Goal: Task Accomplishment & Management: Complete application form

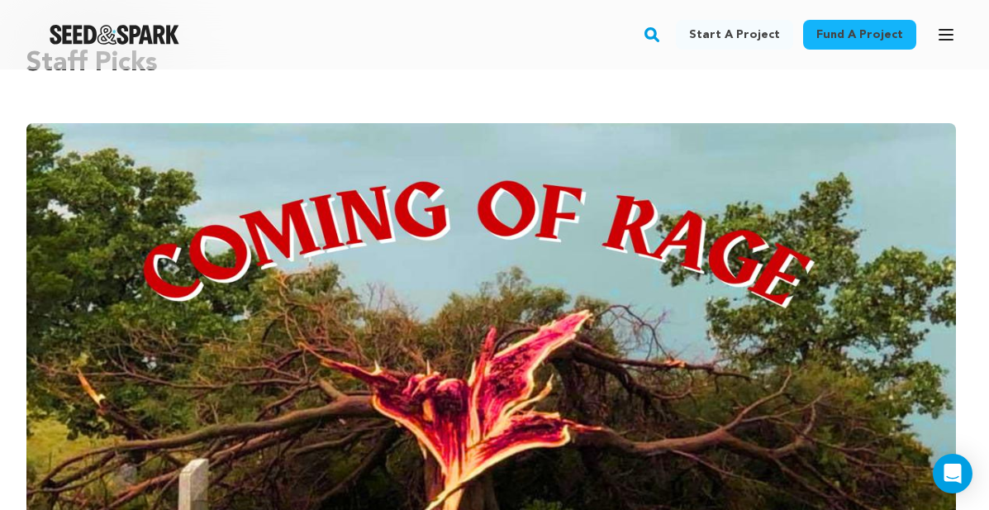
scroll to position [68, 0]
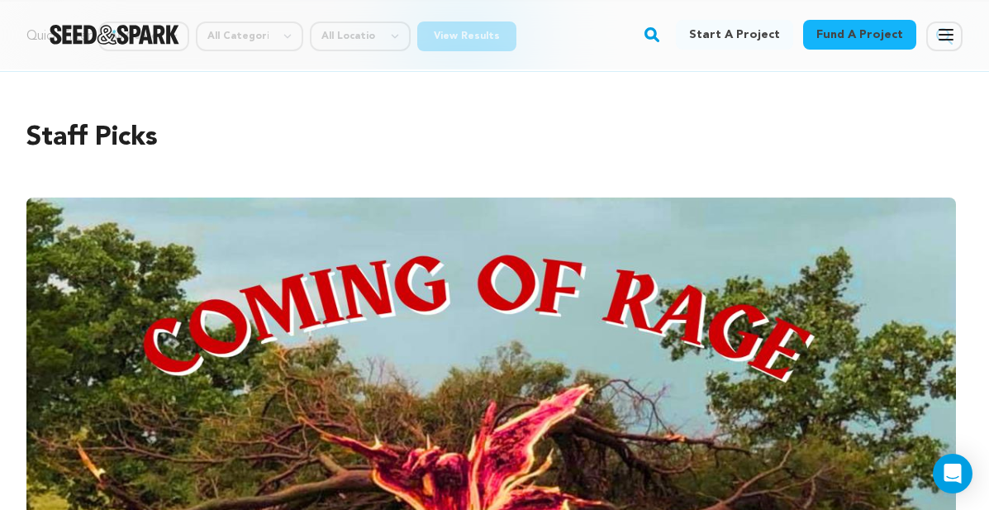
click at [903, 31] on link "Fund a project" at bounding box center [859, 35] width 113 height 30
click at [957, 41] on button "Open main menu" at bounding box center [945, 34] width 33 height 33
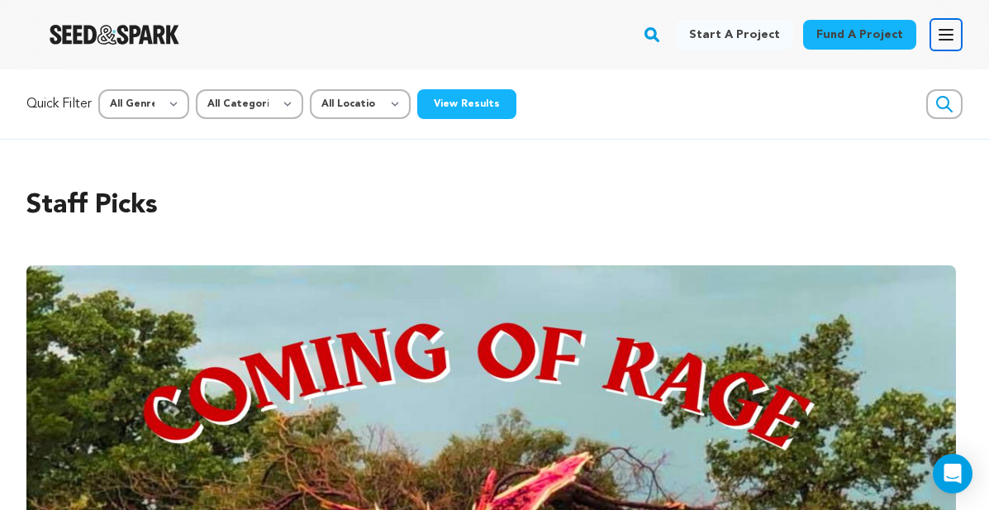
click at [940, 38] on icon "button" at bounding box center [946, 35] width 20 height 20
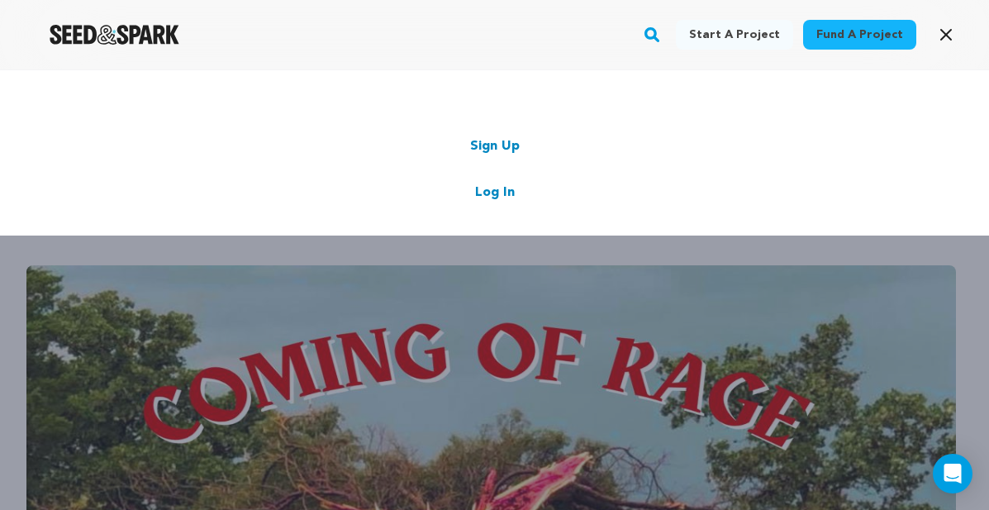
click at [502, 197] on link "Log In" at bounding box center [495, 193] width 40 height 20
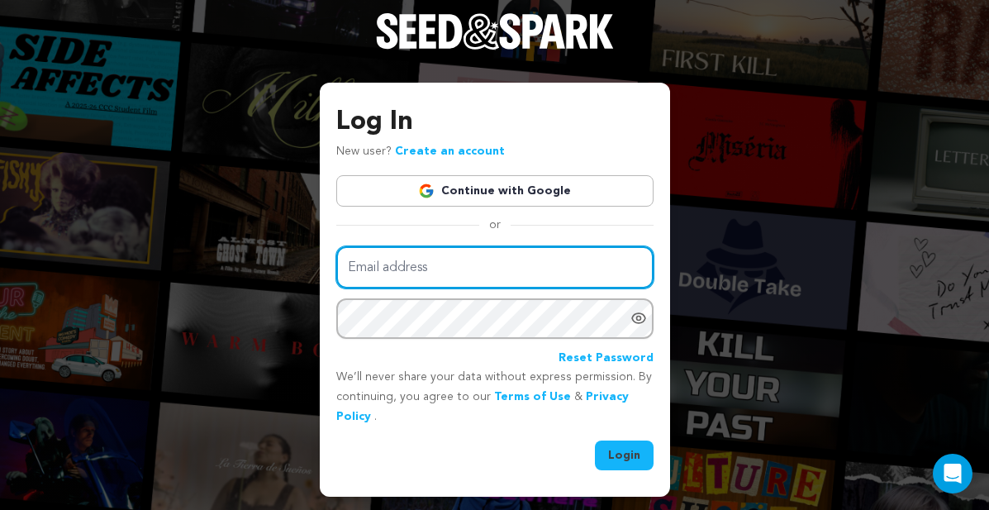
type input "[EMAIL_ADDRESS][DOMAIN_NAME]"
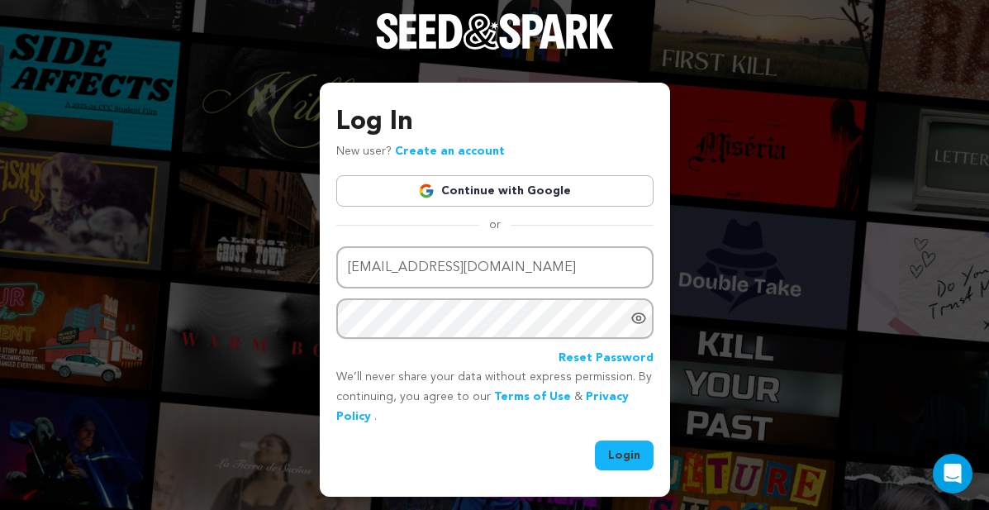
click at [621, 450] on button "Login" at bounding box center [624, 455] width 59 height 30
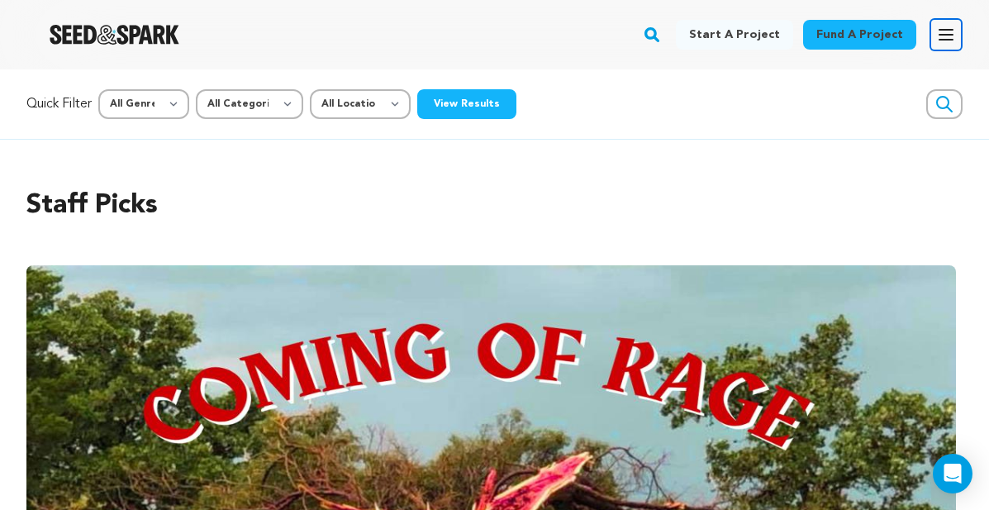
click at [957, 32] on button "Open main menu" at bounding box center [945, 34] width 33 height 33
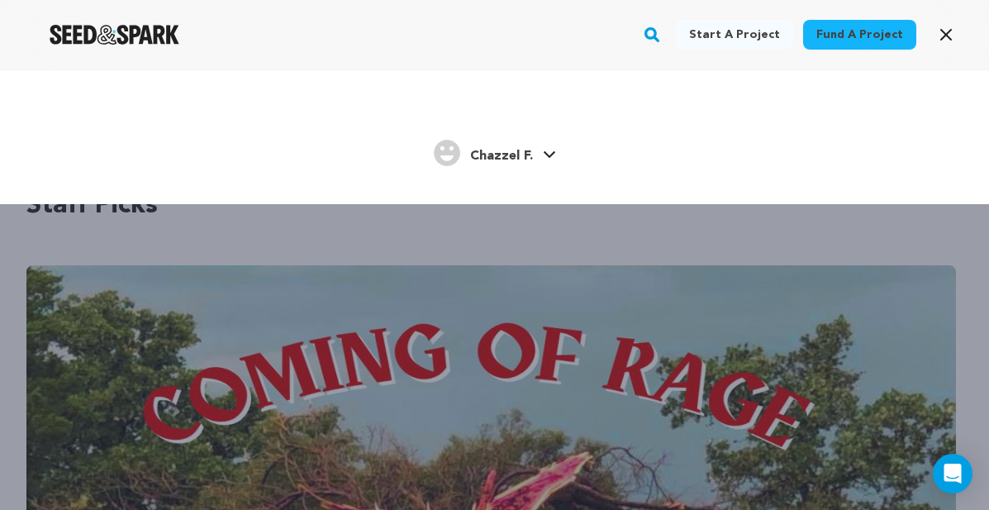
click at [525, 157] on span "Chazzel F." at bounding box center [501, 156] width 63 height 13
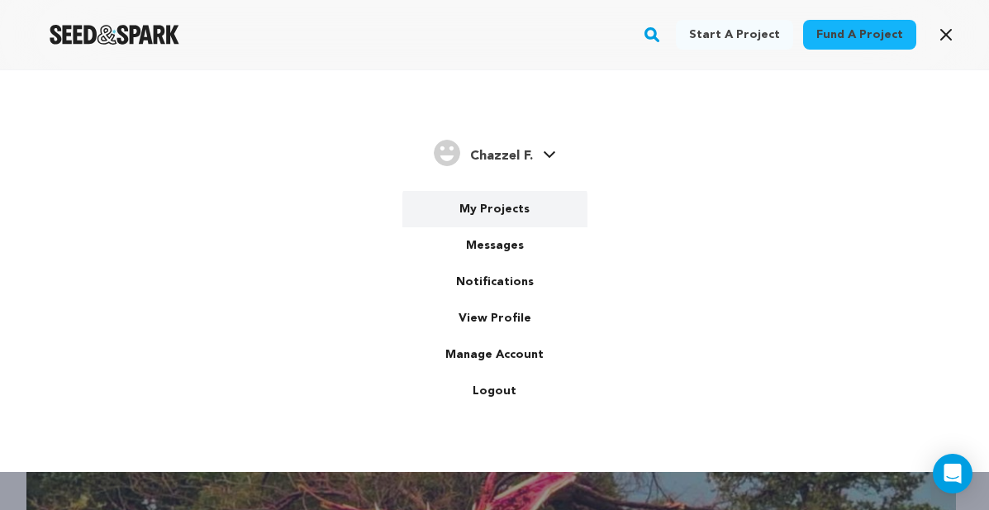
click at [509, 208] on link "My Projects" at bounding box center [494, 209] width 185 height 36
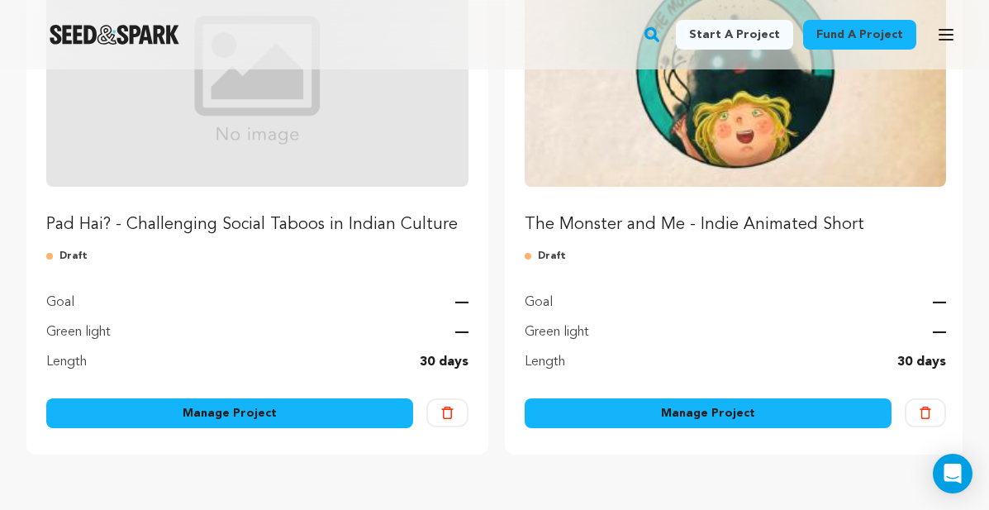
scroll to position [322, 0]
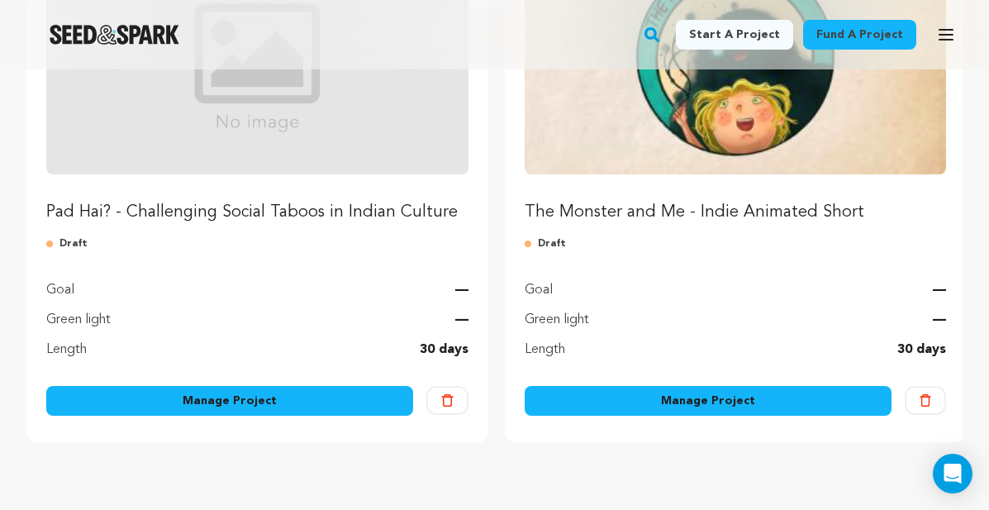
click at [297, 405] on link "Manage Project" at bounding box center [229, 401] width 367 height 30
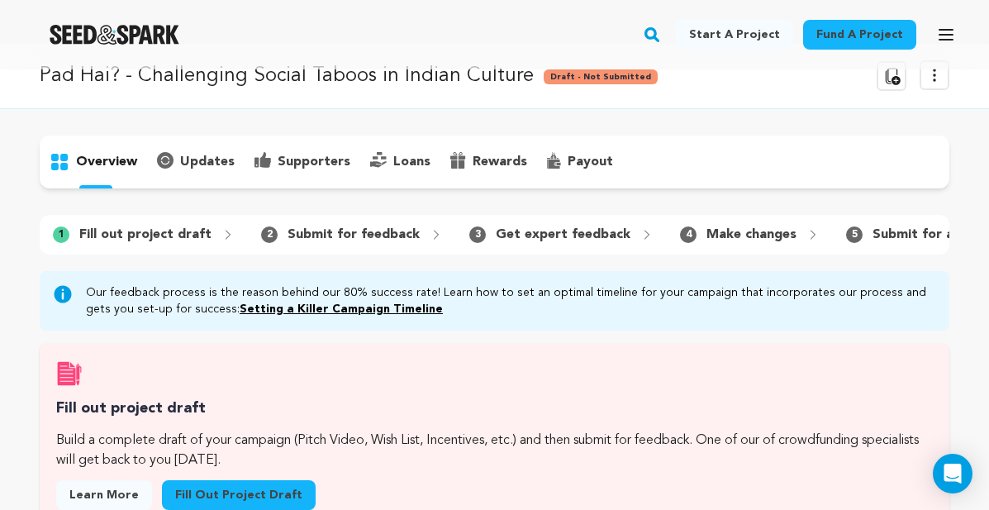
scroll to position [88, 0]
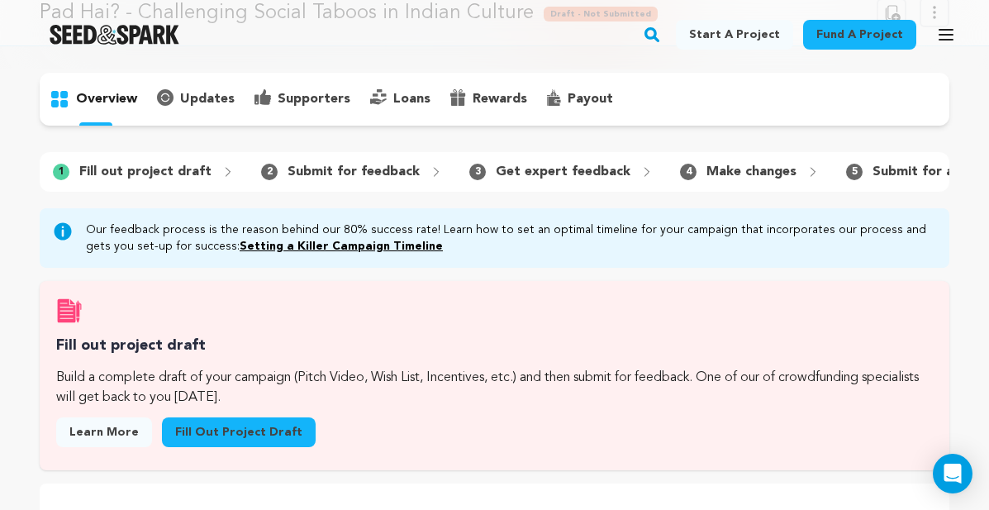
click at [230, 421] on link "Fill out project draft" at bounding box center [239, 432] width 154 height 30
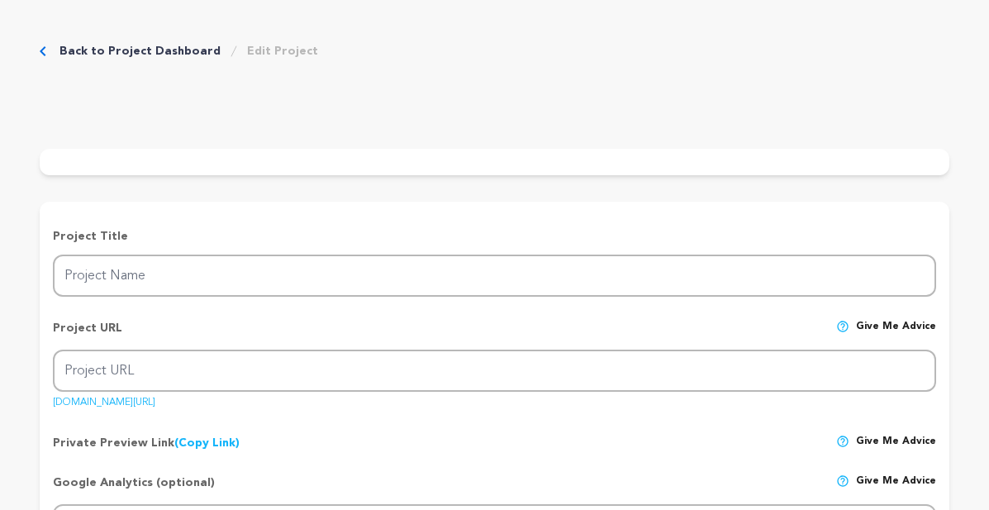
type input "Pad Hai? - Challenging Social Taboos in Indian Culture"
type input "pad-hai-short"
type input "After her youngest daughter gets her first period, an [DEMOGRAPHIC_DATA] mother…"
type textarea "?Who can relate? Traditional South Asian households discourage the discussion o…"
type textarea "My [DEMOGRAPHIC_DATA] mother went about “the talk” as a hushed conversation and…"
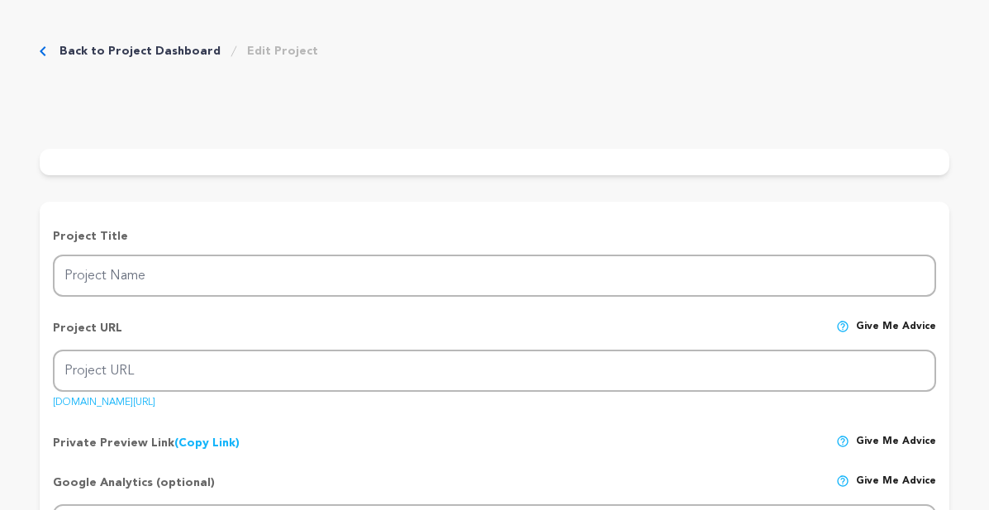
radio input "true"
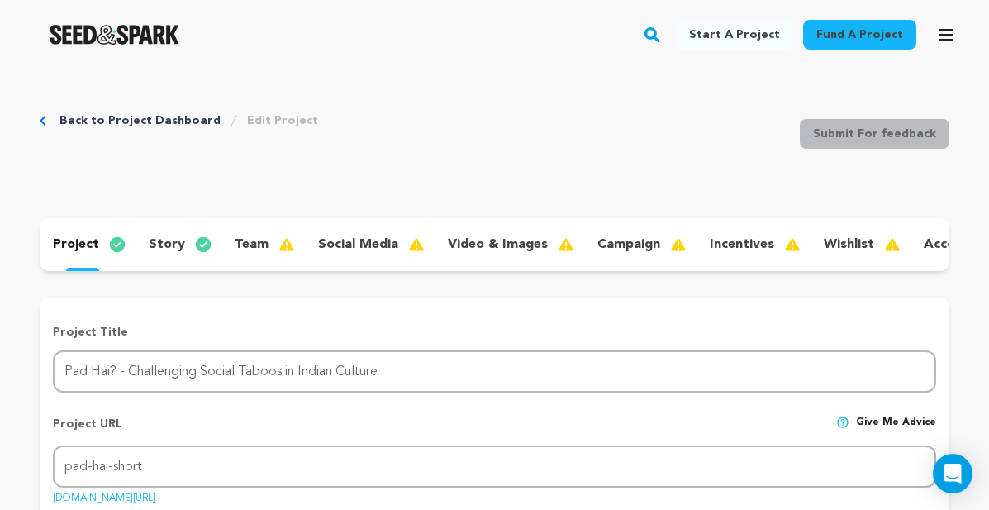
click at [271, 247] on div "team" at bounding box center [262, 244] width 83 height 26
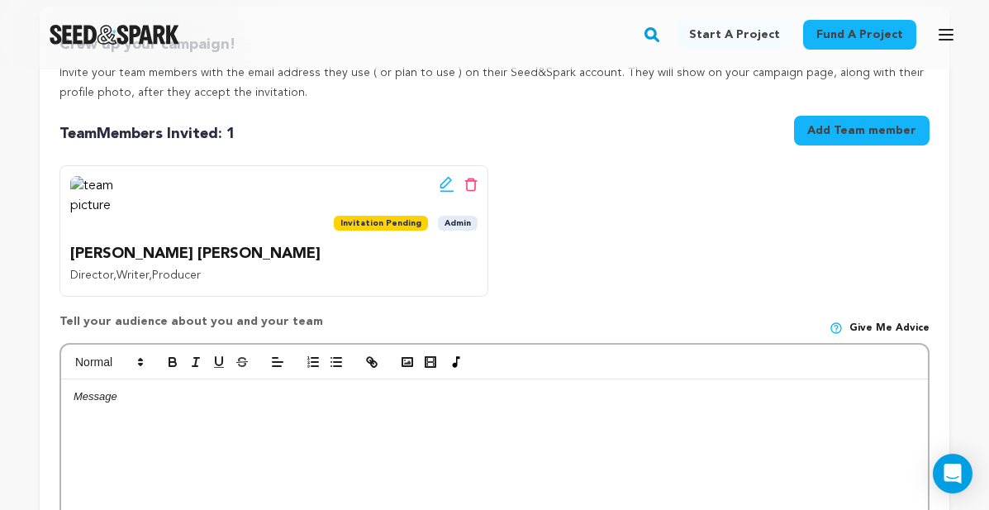
scroll to position [455, 0]
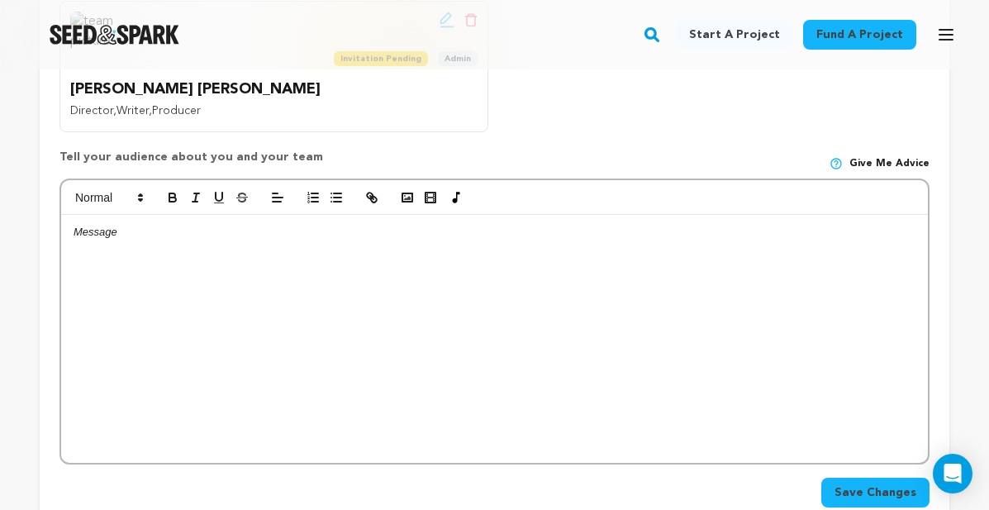
click at [329, 311] on div at bounding box center [494, 339] width 867 height 248
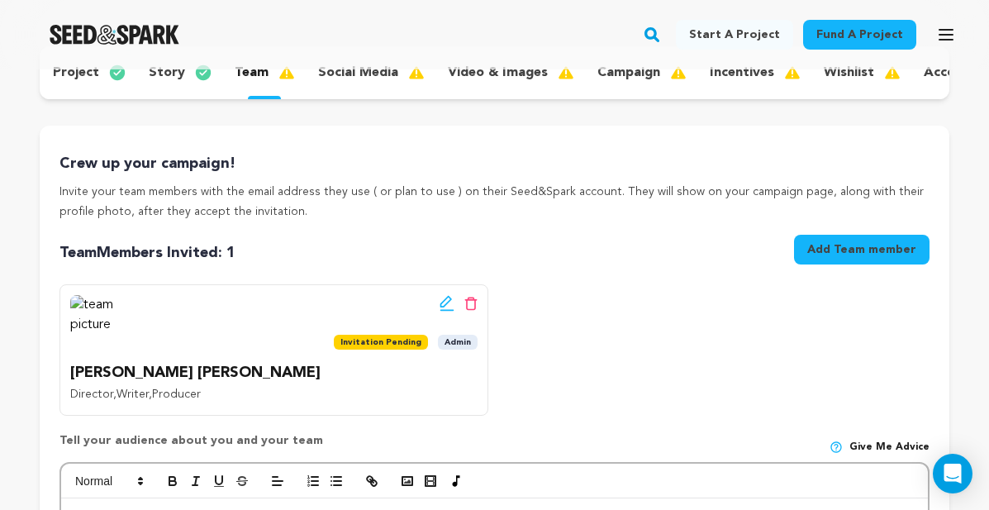
click at [368, 78] on p "social media" at bounding box center [358, 73] width 80 height 20
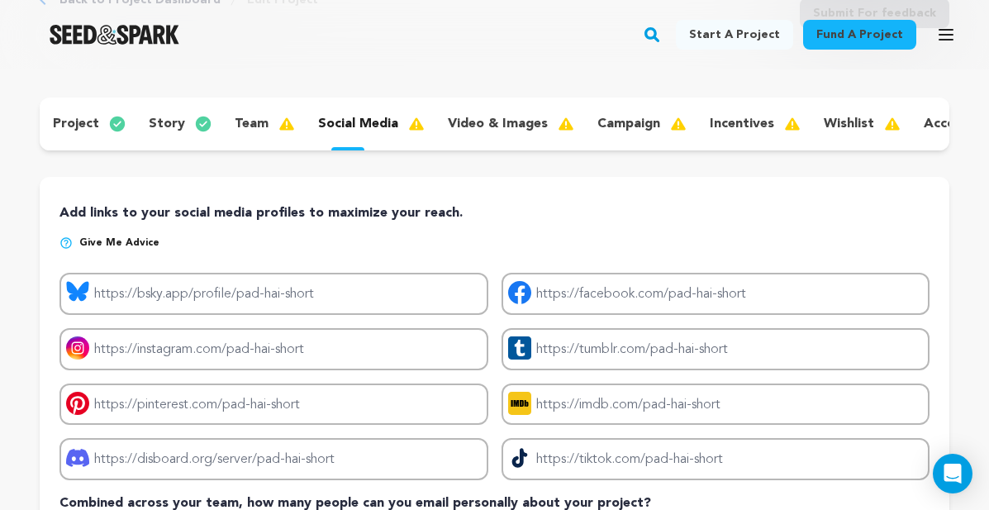
scroll to position [110, 0]
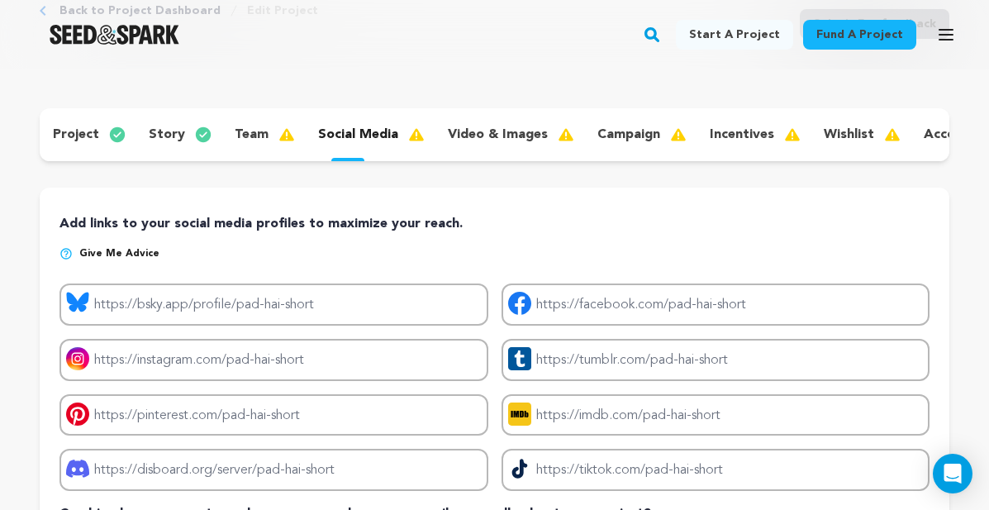
click at [510, 151] on div "project story team social media video & images campaign incentives wishlist acc…" at bounding box center [494, 134] width 909 height 53
click at [504, 131] on p "video & images" at bounding box center [498, 135] width 100 height 20
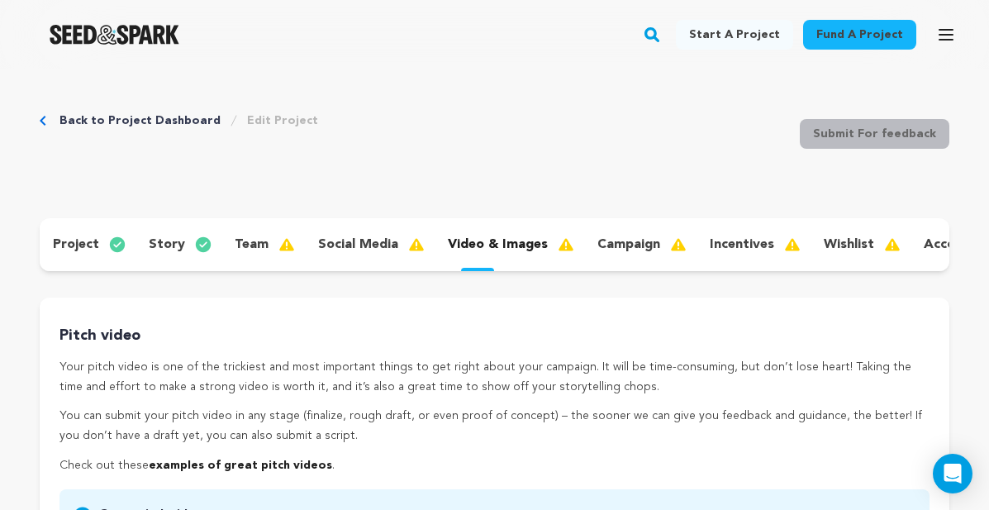
click at [629, 232] on div "campaign" at bounding box center [640, 244] width 112 height 26
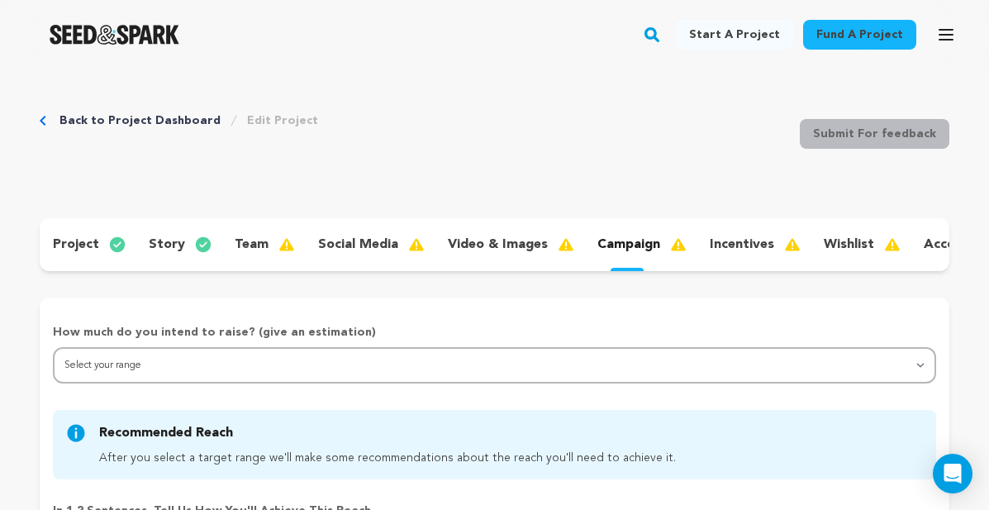
click at [173, 240] on p "story" at bounding box center [167, 245] width 36 height 20
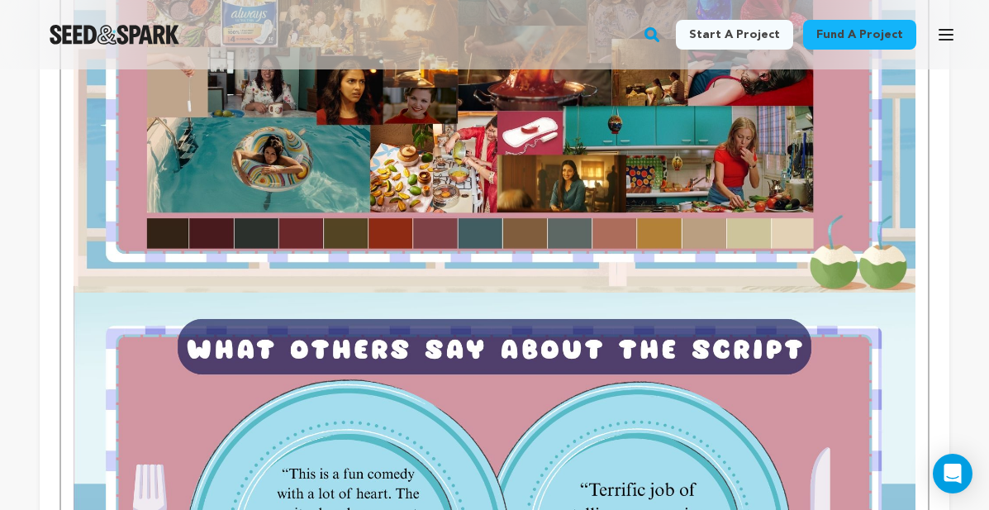
click at [449, 226] on img at bounding box center [495, 55] width 842 height 473
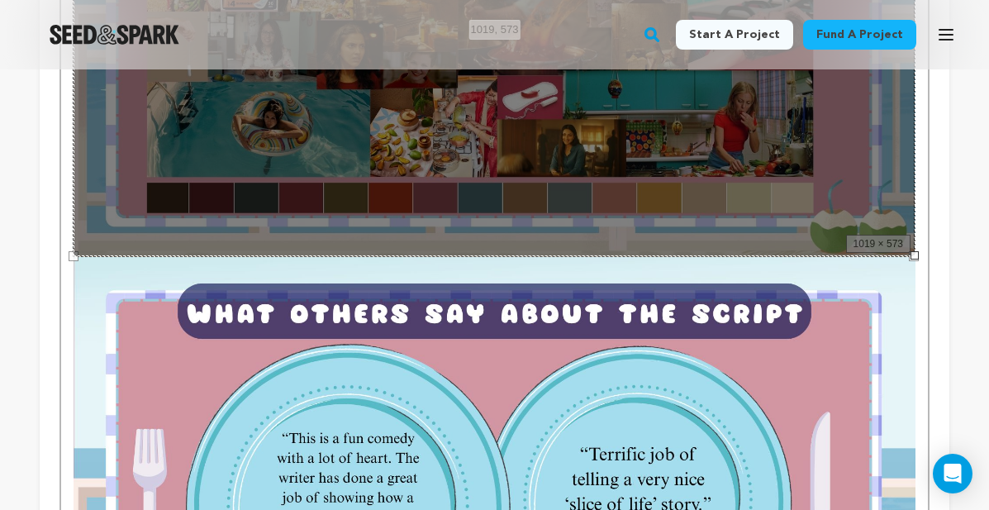
scroll to position [854, 0]
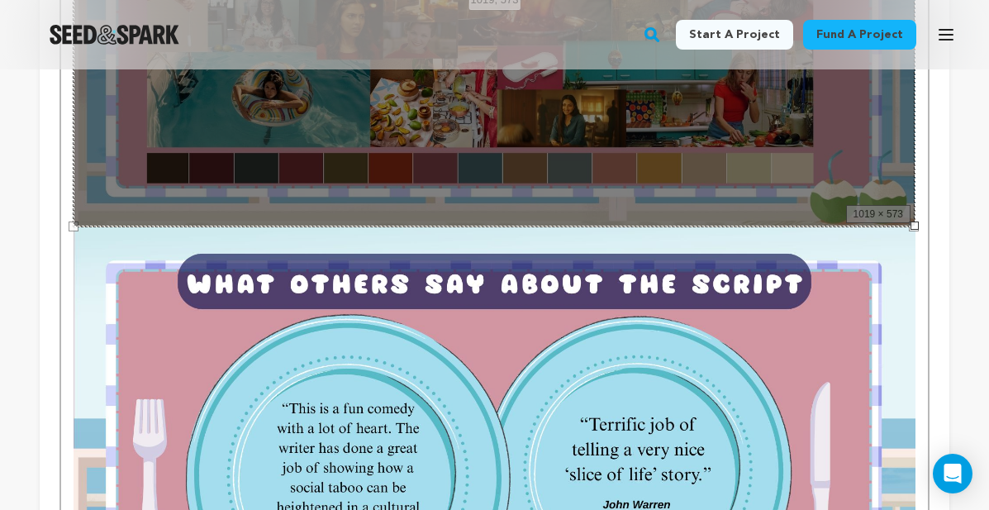
drag, startPoint x: 580, startPoint y: 171, endPoint x: 914, endPoint y: 405, distance: 408.1
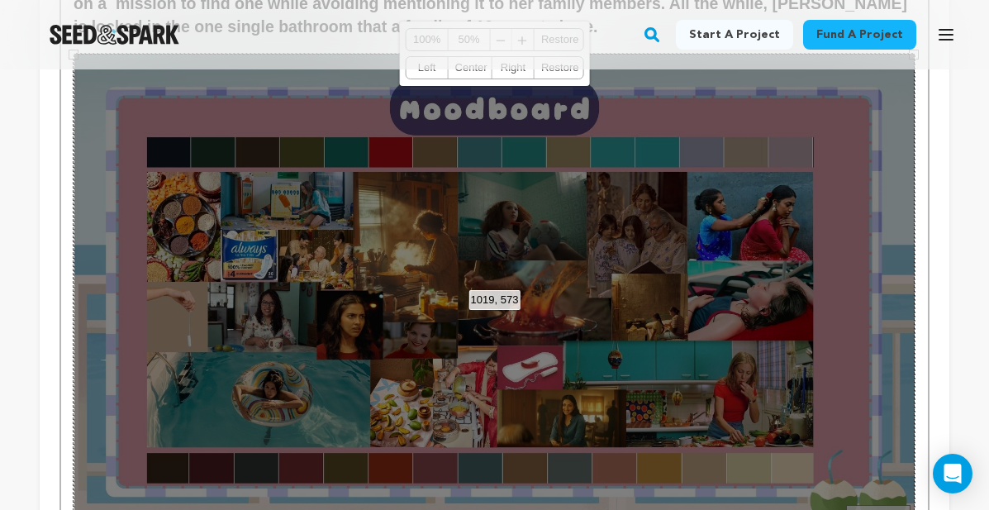
scroll to position [524, 0]
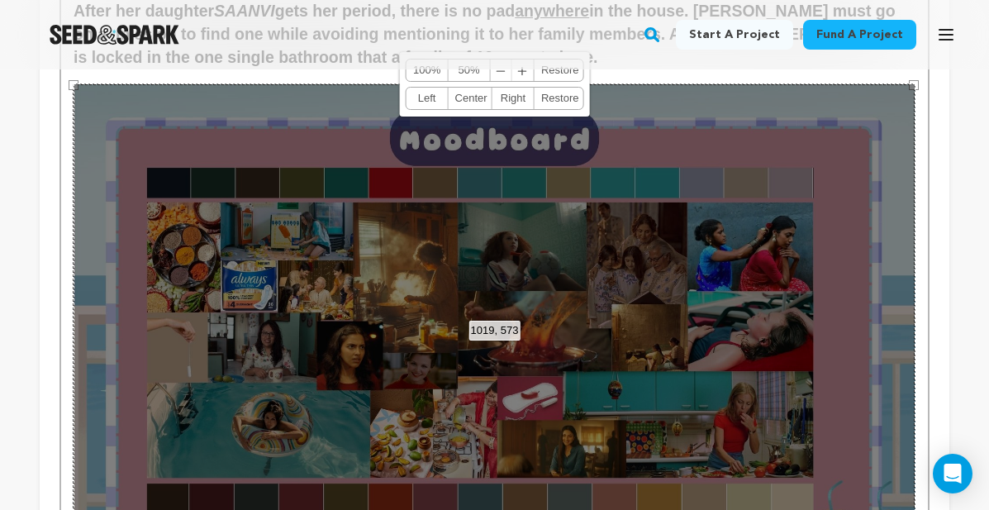
click at [701, 249] on div "1019, 573 100% 50% ﹣ ﹢ Restore Left Center Right Restore" at bounding box center [495, 319] width 842 height 473
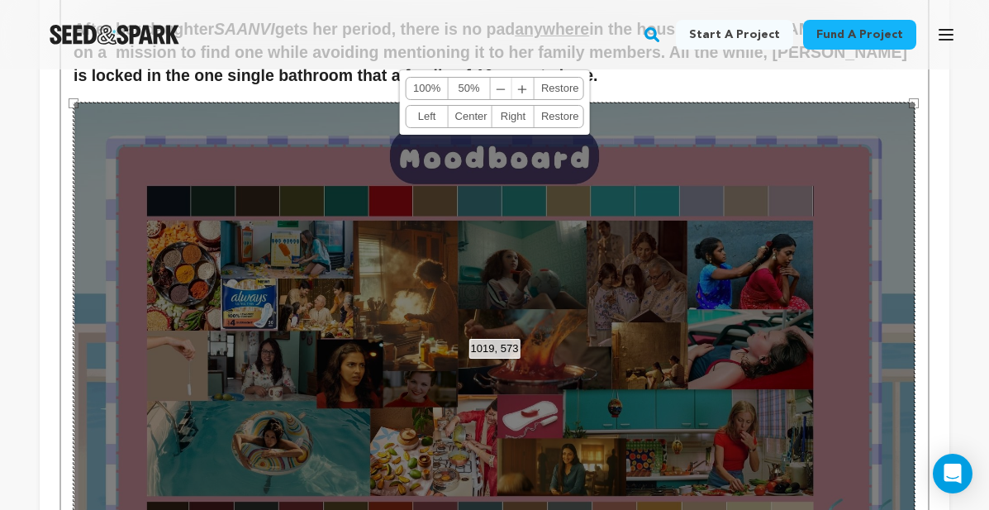
scroll to position [487, 0]
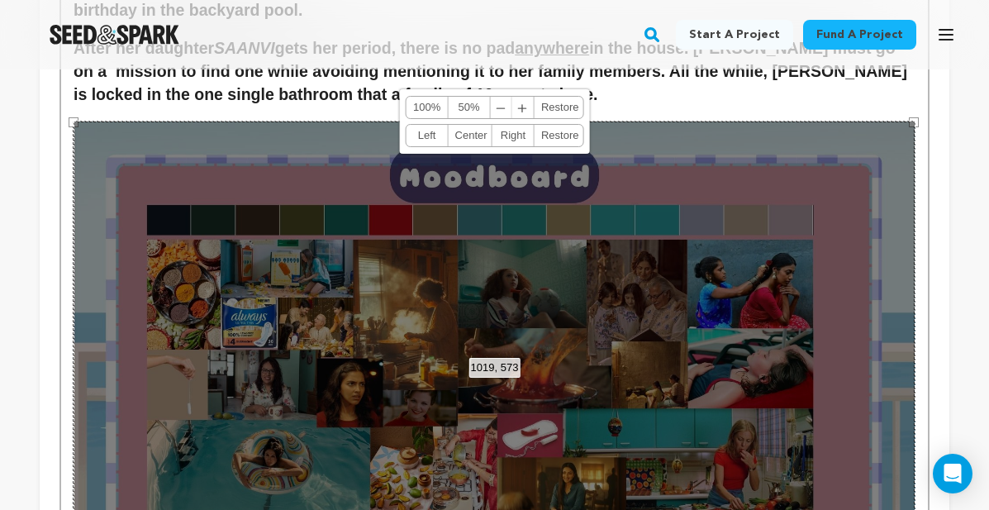
click at [500, 108] on span "﹣" at bounding box center [501, 107] width 21 height 21
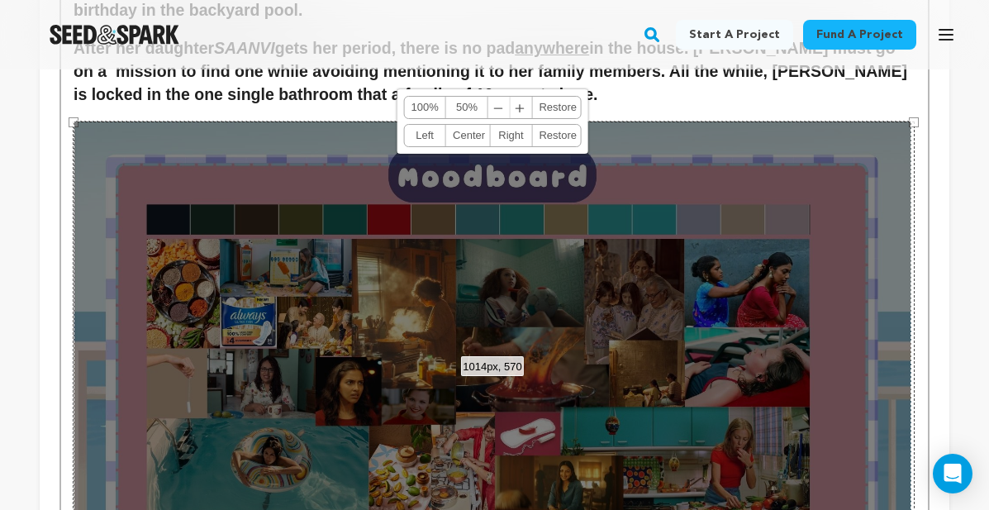
click at [499, 108] on span "﹣" at bounding box center [498, 107] width 21 height 21
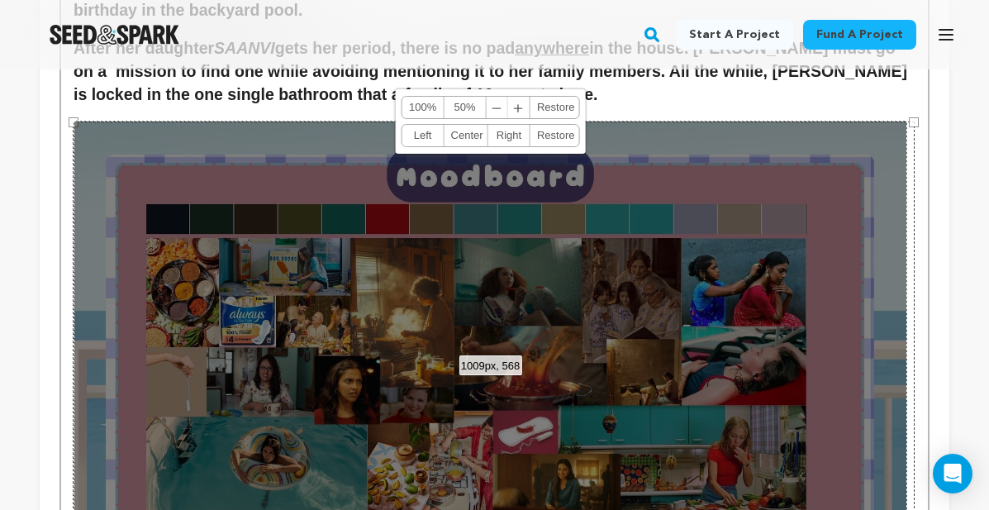
click at [499, 108] on span "﹣" at bounding box center [497, 107] width 21 height 21
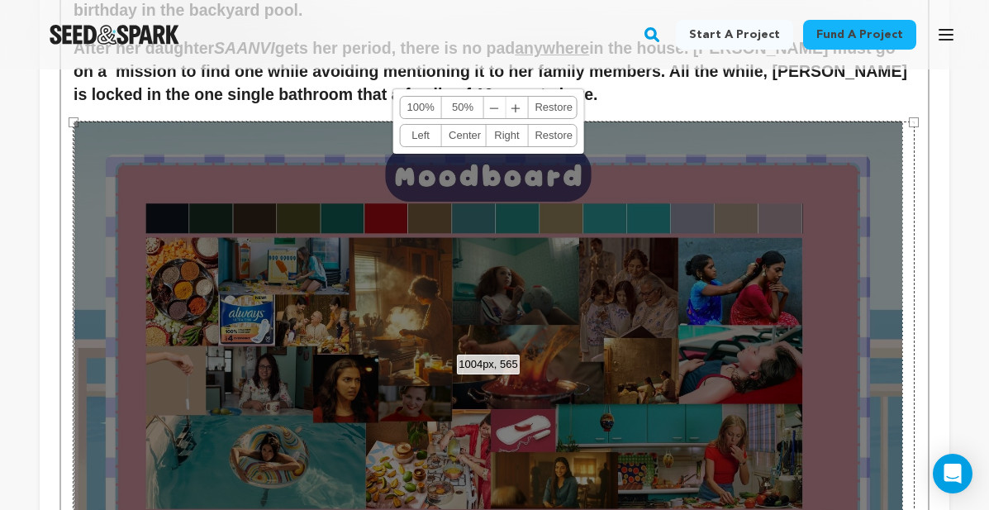
click at [499, 108] on span "﹣" at bounding box center [494, 107] width 21 height 21
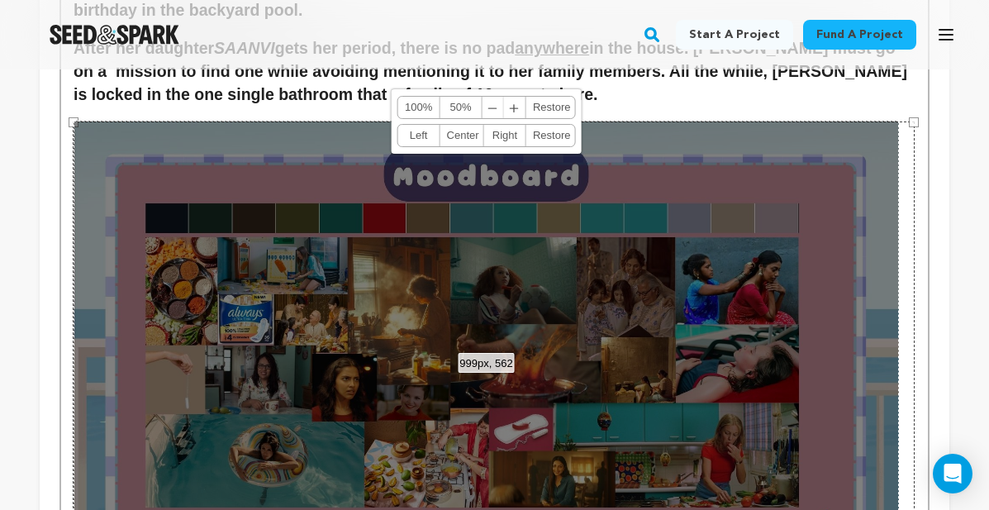
click at [499, 108] on span "﹣" at bounding box center [492, 107] width 21 height 21
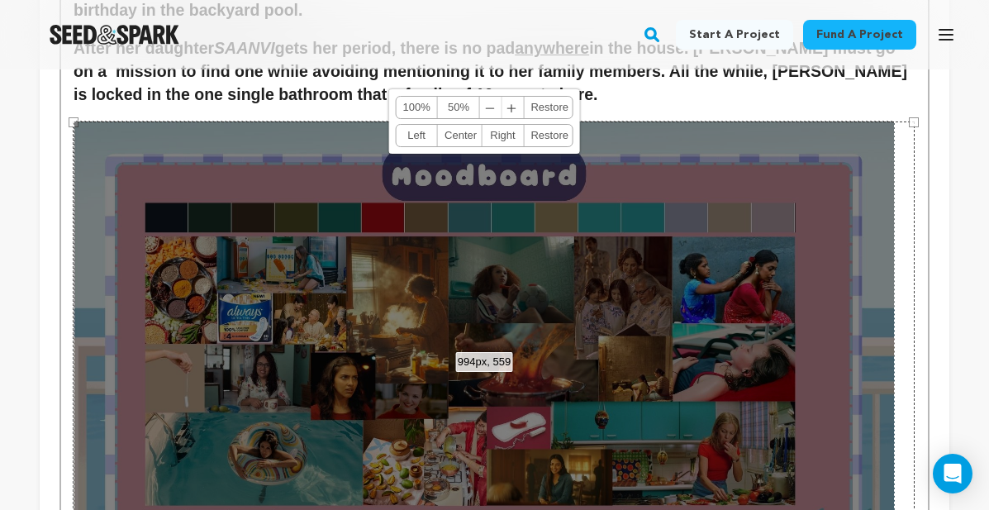
click at [499, 108] on span "﹣" at bounding box center [490, 107] width 21 height 21
click at [499, 108] on link "﹣ ﹢" at bounding box center [502, 107] width 44 height 21
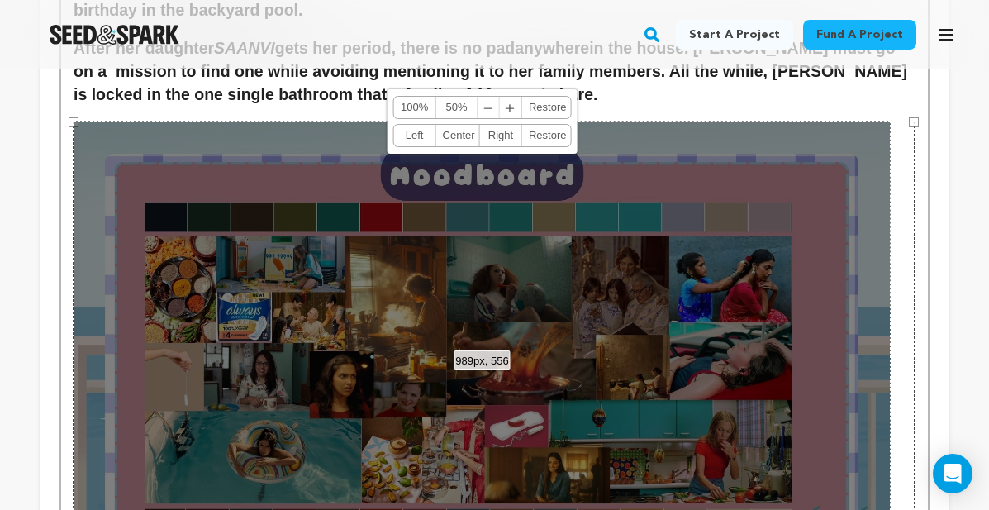
click at [499, 108] on link "﹣ ﹢" at bounding box center [500, 107] width 44 height 21
click at [516, 112] on span "﹢" at bounding box center [510, 107] width 21 height 21
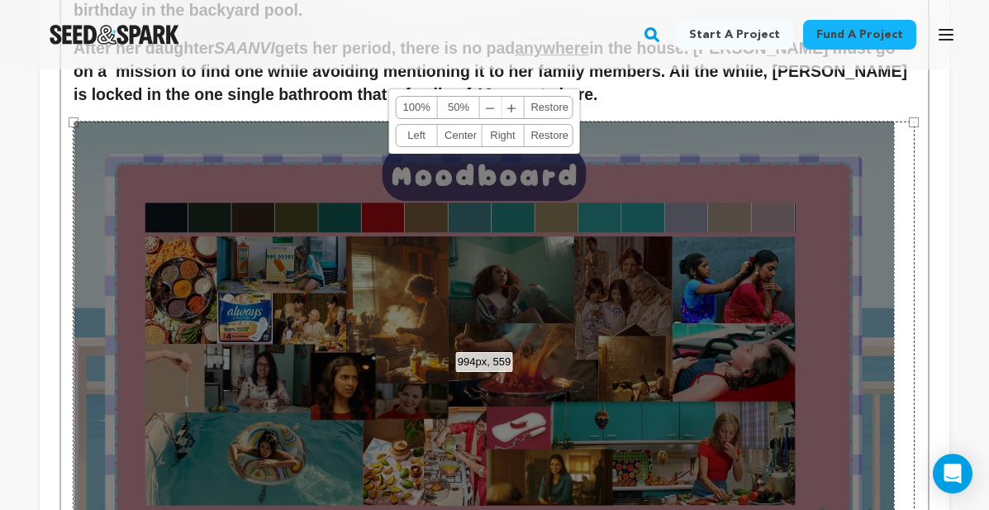
click at [516, 112] on span "﹢" at bounding box center [511, 107] width 21 height 21
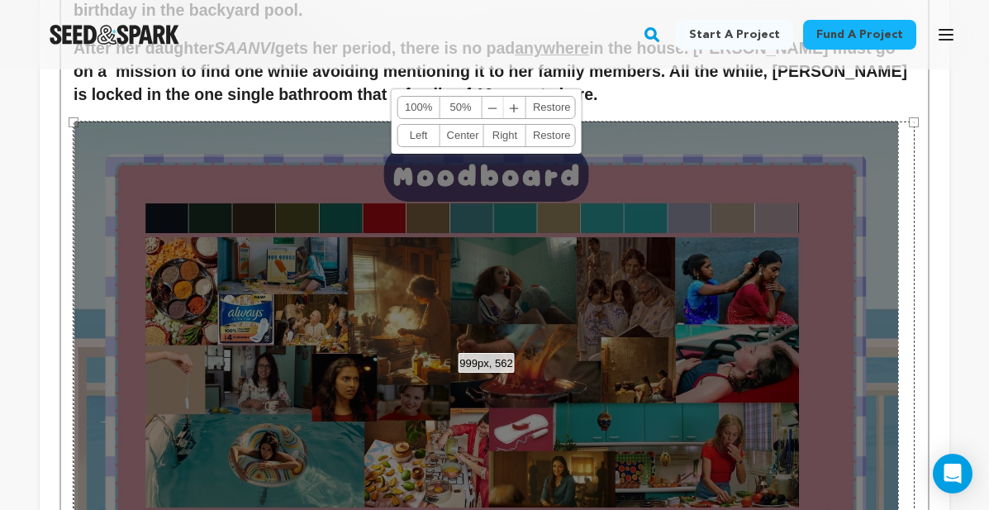
click at [516, 112] on span "﹢" at bounding box center [514, 107] width 21 height 21
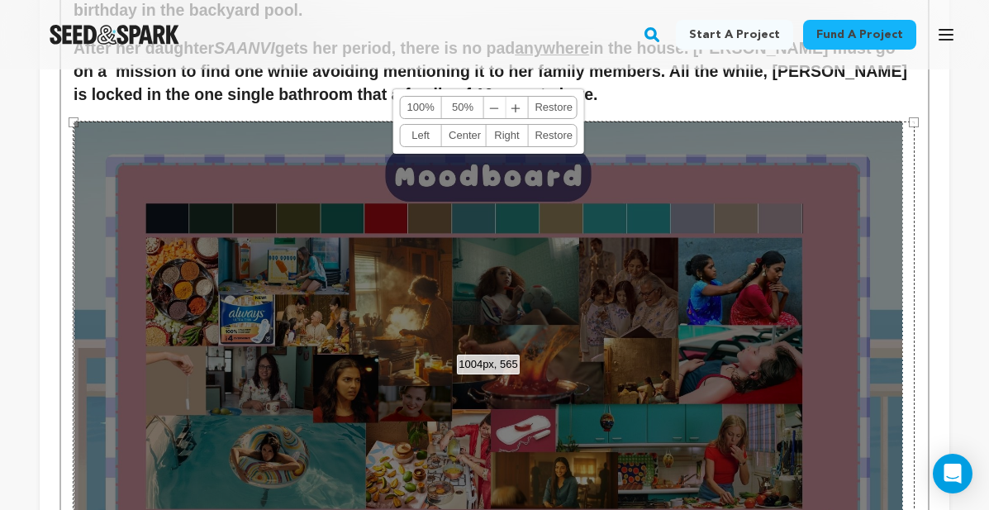
click at [516, 112] on span "﹢" at bounding box center [516, 107] width 21 height 21
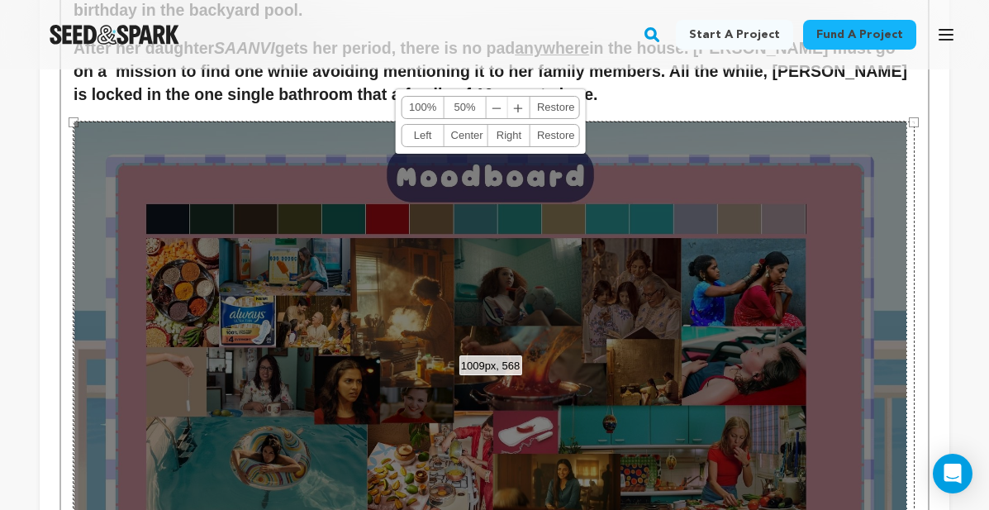
click at [516, 112] on span "﹢" at bounding box center [518, 107] width 21 height 21
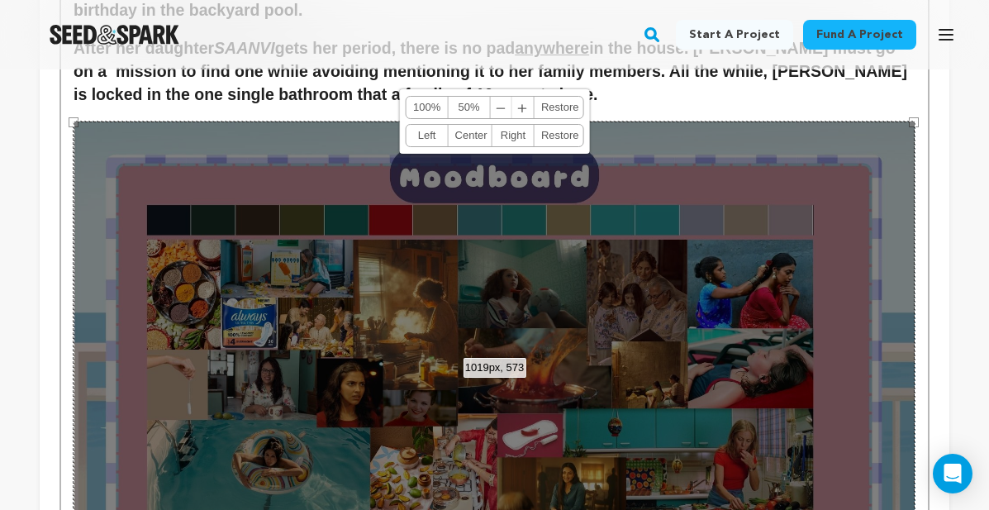
click at [516, 112] on span "﹢" at bounding box center [522, 107] width 21 height 21
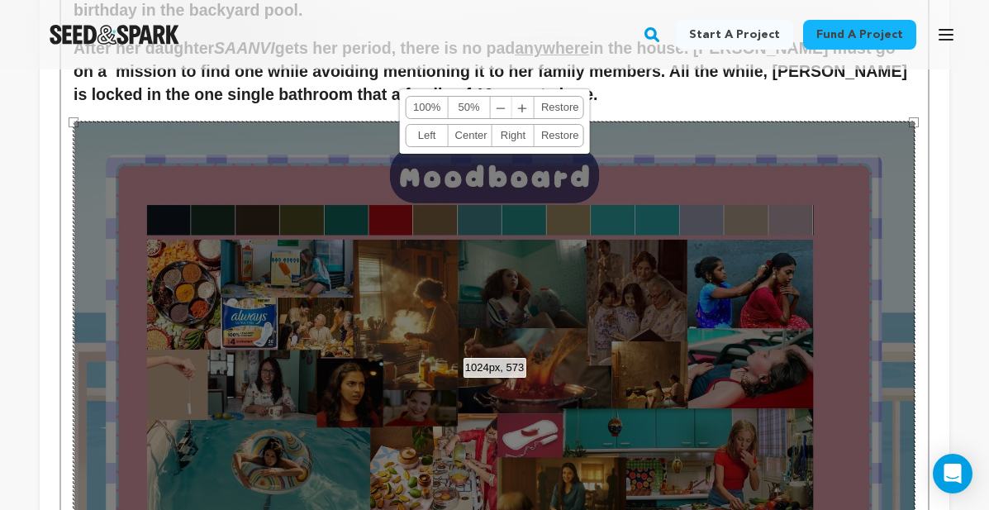
click at [516, 112] on span "﹢" at bounding box center [522, 107] width 21 height 21
click at [522, 112] on span "﹢" at bounding box center [522, 107] width 21 height 21
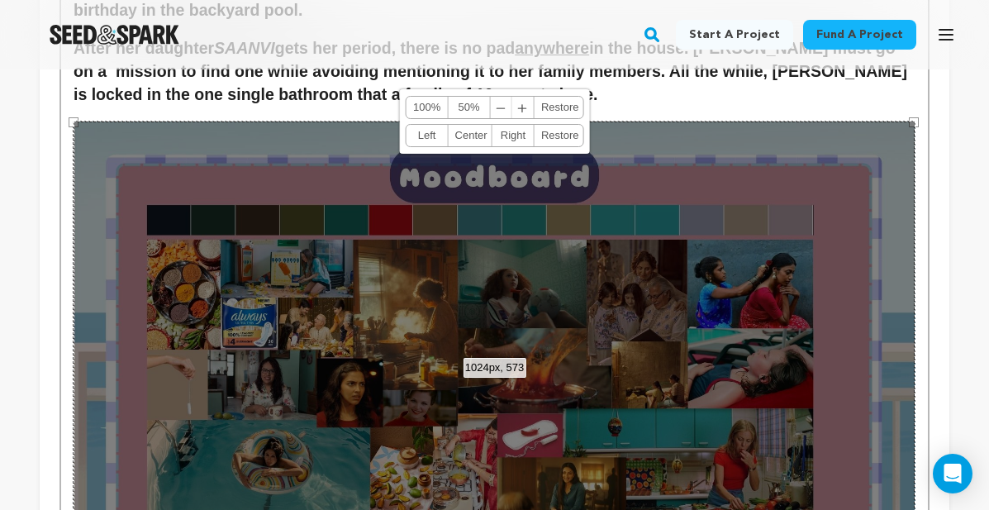
click at [490, 324] on div "1024px, 573 100% 50% ﹣ ﹢ Restore Left Center Right Restore" at bounding box center [495, 357] width 842 height 473
click at [672, 99] on h2 "After her daughter SAANVI gets her period, there is no pad anywhere in the hous…" at bounding box center [495, 71] width 842 height 69
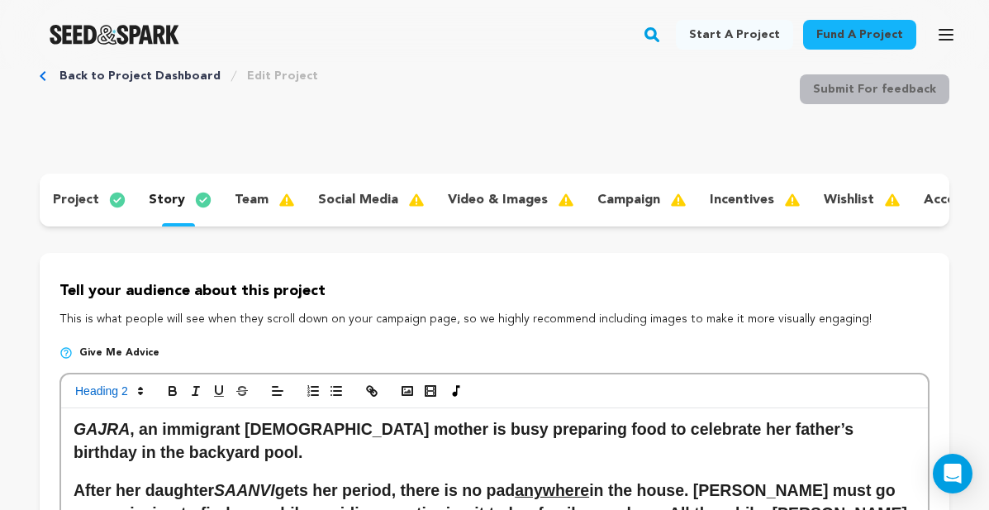
scroll to position [54, 0]
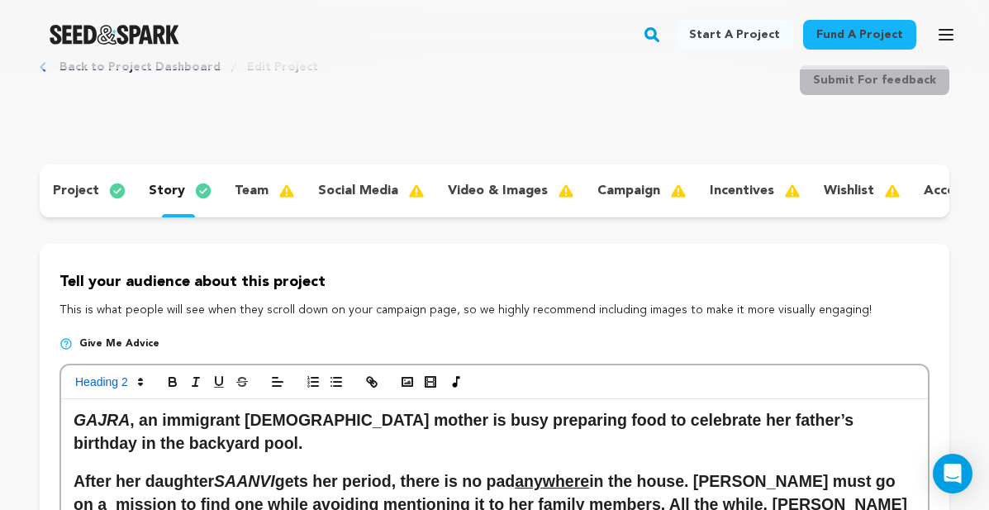
click at [249, 190] on p "team" at bounding box center [252, 191] width 34 height 20
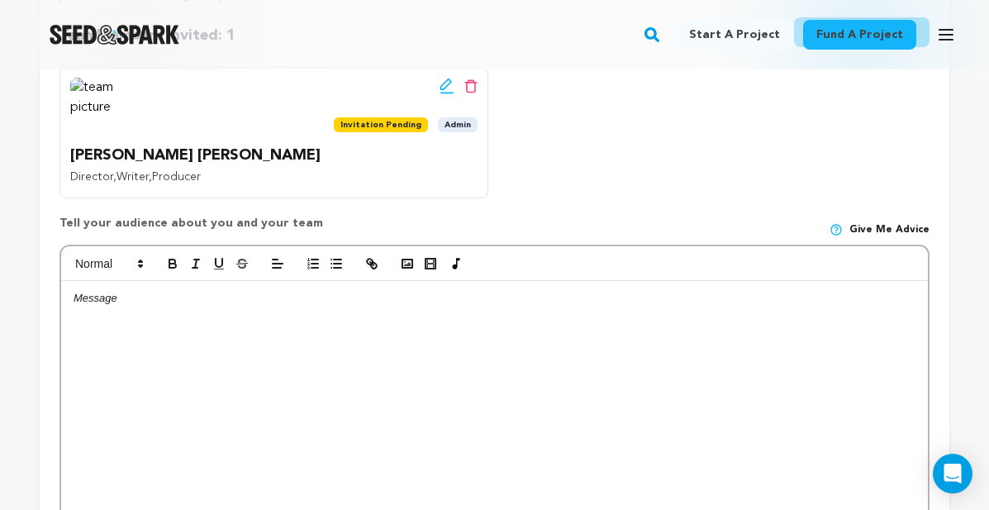
scroll to position [424, 0]
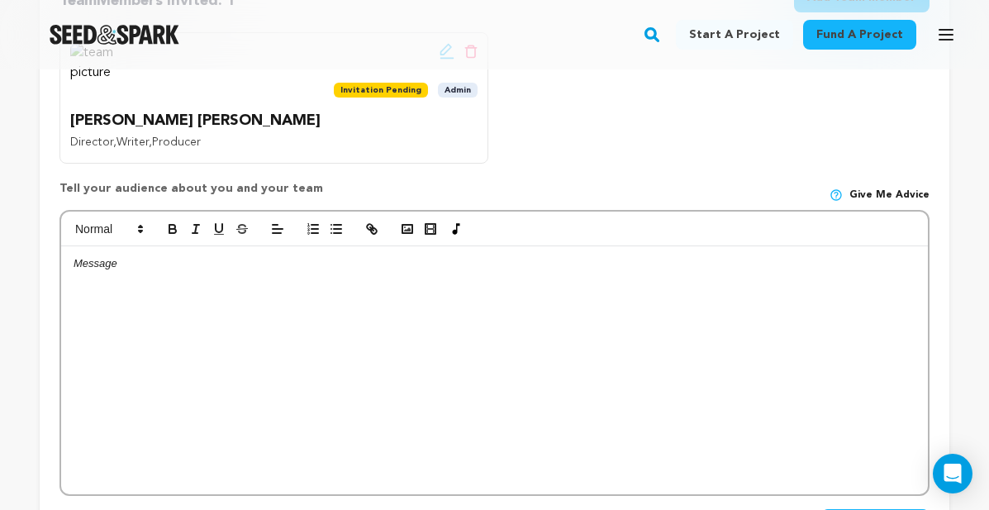
click at [292, 322] on div at bounding box center [494, 370] width 867 height 248
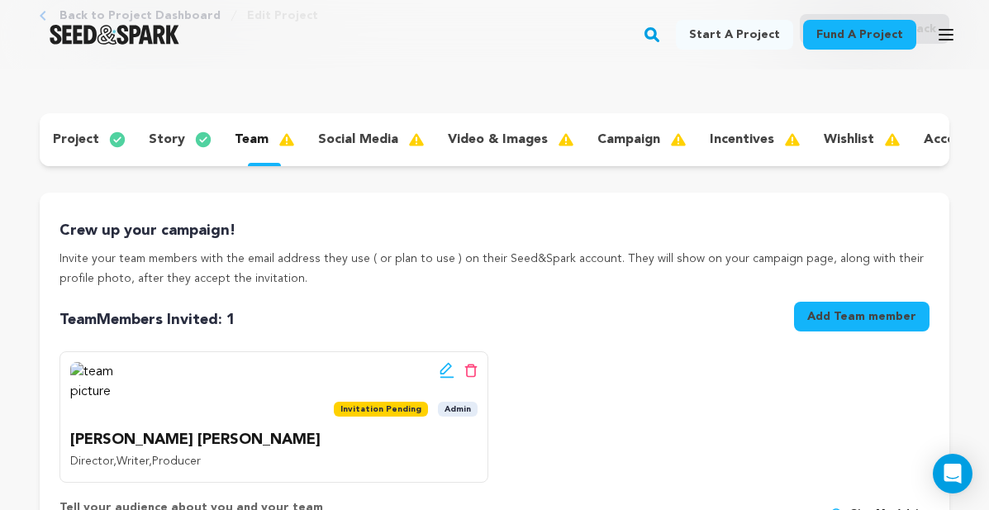
scroll to position [117, 0]
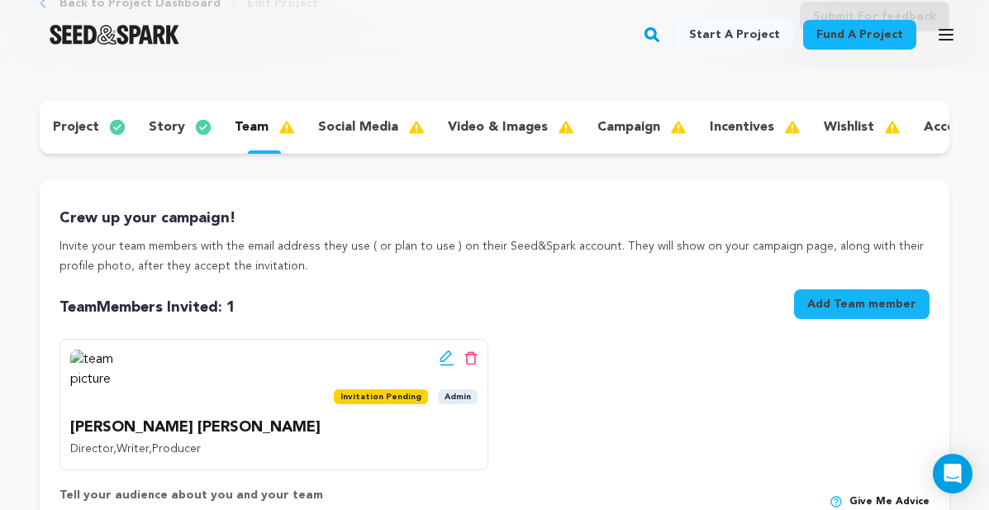
click at [491, 142] on div "project story team social media video & images campaign incentives wishlist acc…" at bounding box center [494, 127] width 909 height 53
click at [493, 121] on p "video & images" at bounding box center [498, 127] width 100 height 20
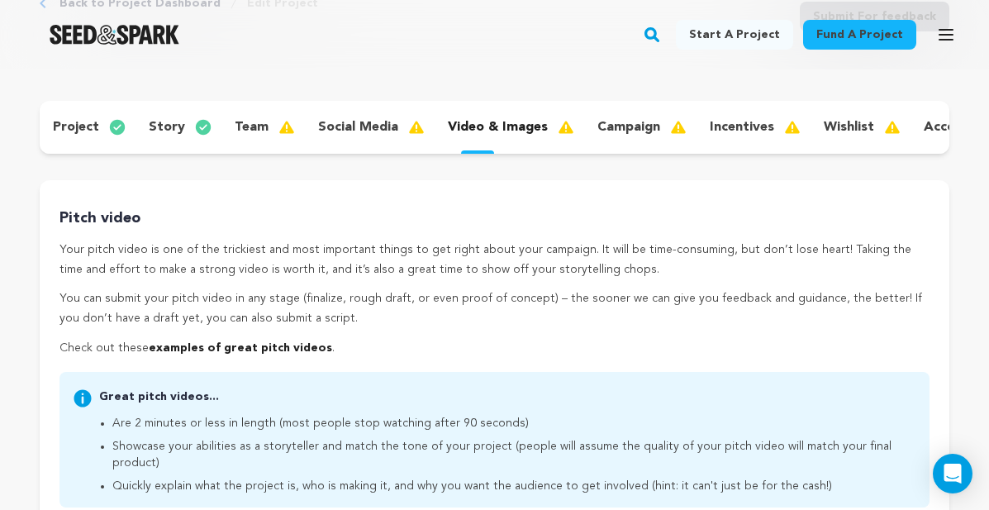
click at [597, 130] on p "campaign" at bounding box center [628, 127] width 63 height 20
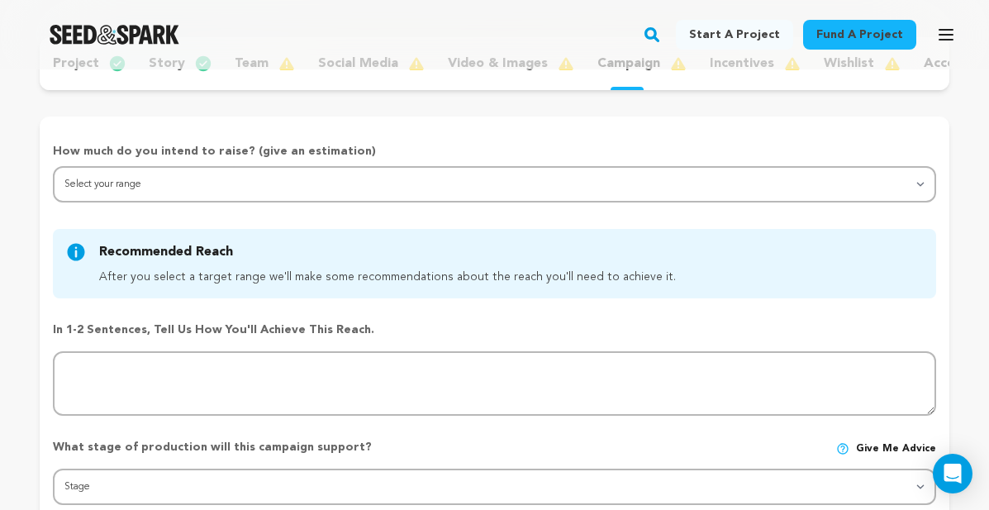
scroll to position [198, 0]
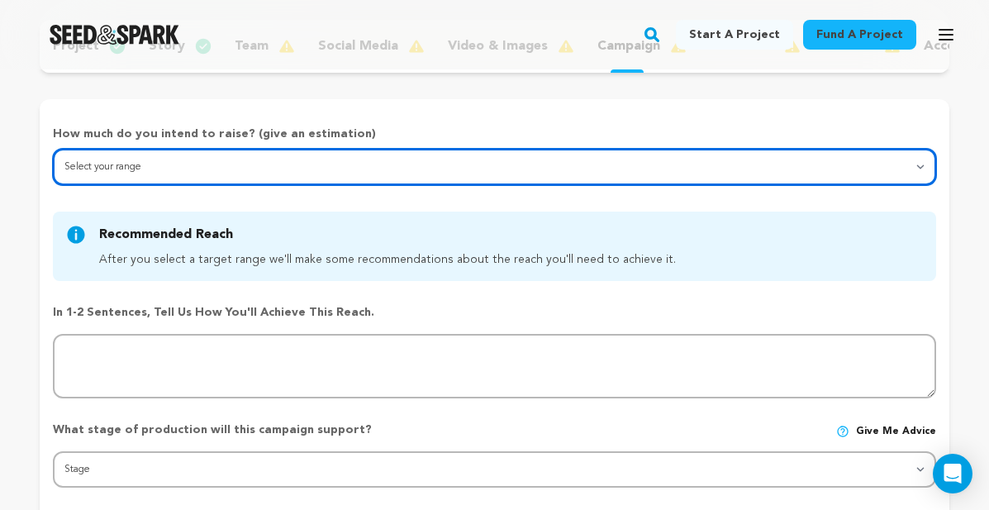
click at [458, 163] on select "Select your range Less than $10k 10k - $14k 15k - $24k 25k - $49k 50k or more" at bounding box center [494, 167] width 883 height 36
select select "1"
click at [53, 149] on select "Select your range Less than $10k 10k - $14k 15k - $24k 25k - $49k 50k or more" at bounding box center [494, 167] width 883 height 36
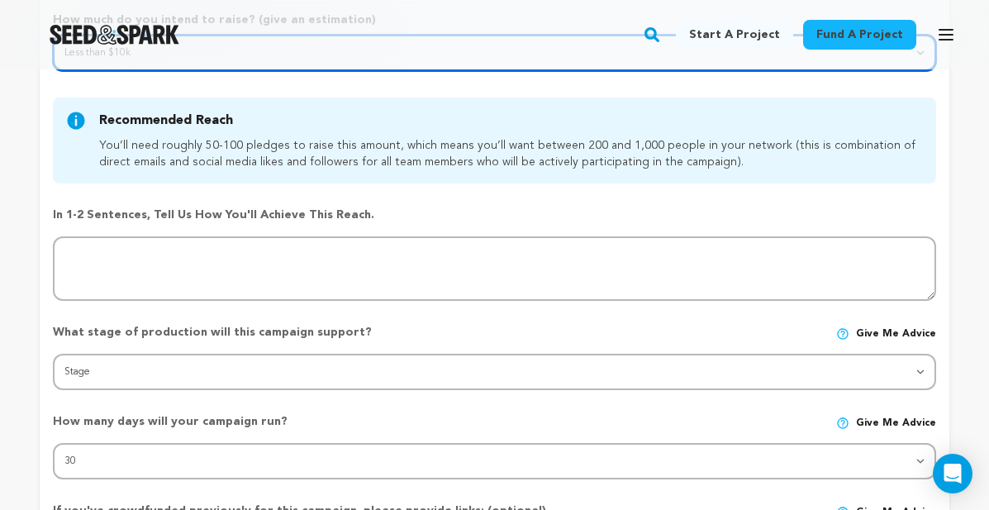
scroll to position [330, 0]
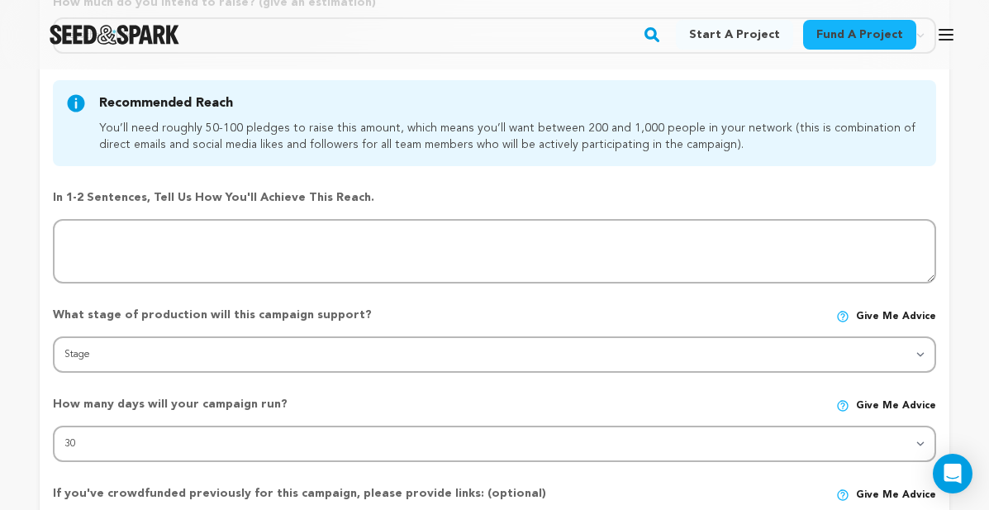
click at [377, 283] on div "How much do you intend to raise? (give an estimation) Select your range Less th…" at bounding box center [494, 371] width 883 height 754
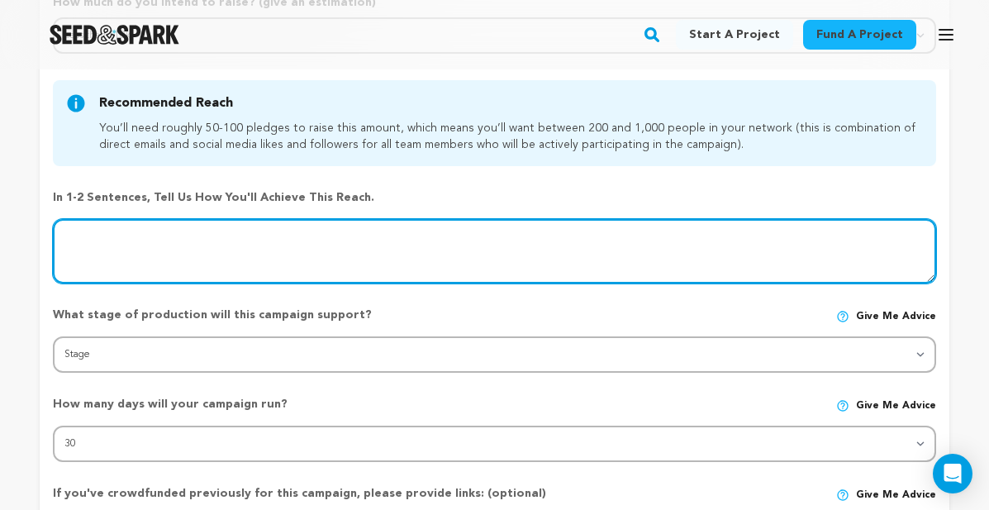
click at [401, 249] on textarea at bounding box center [494, 251] width 883 height 64
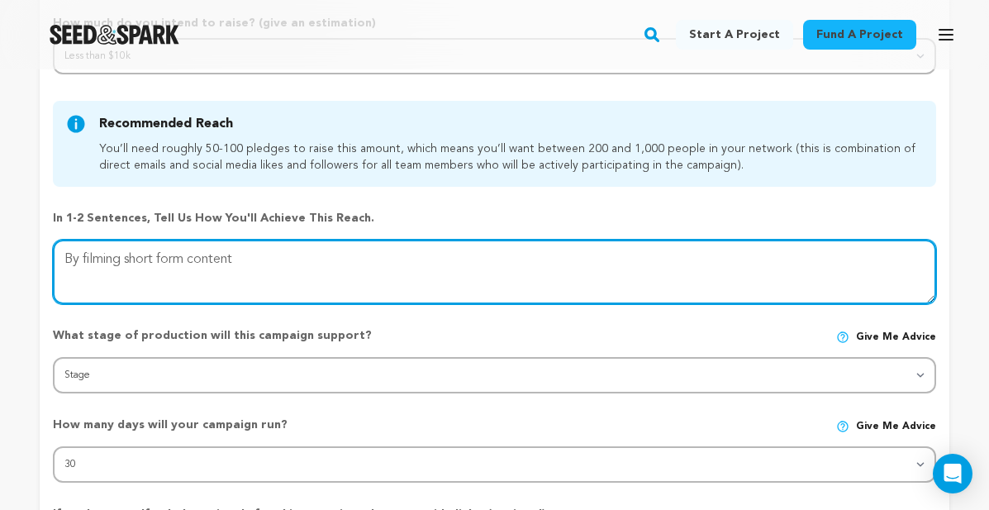
scroll to position [316, 0]
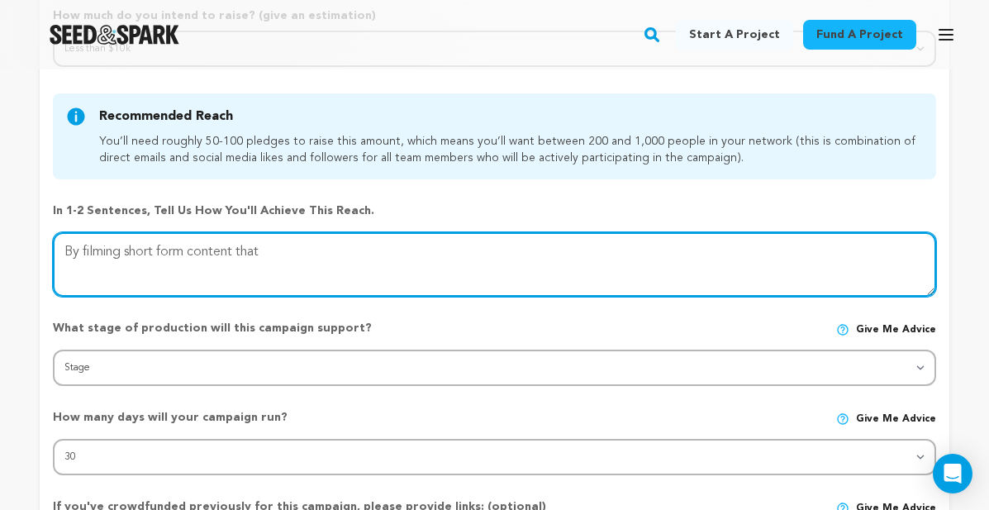
click at [349, 237] on textarea at bounding box center [494, 264] width 883 height 64
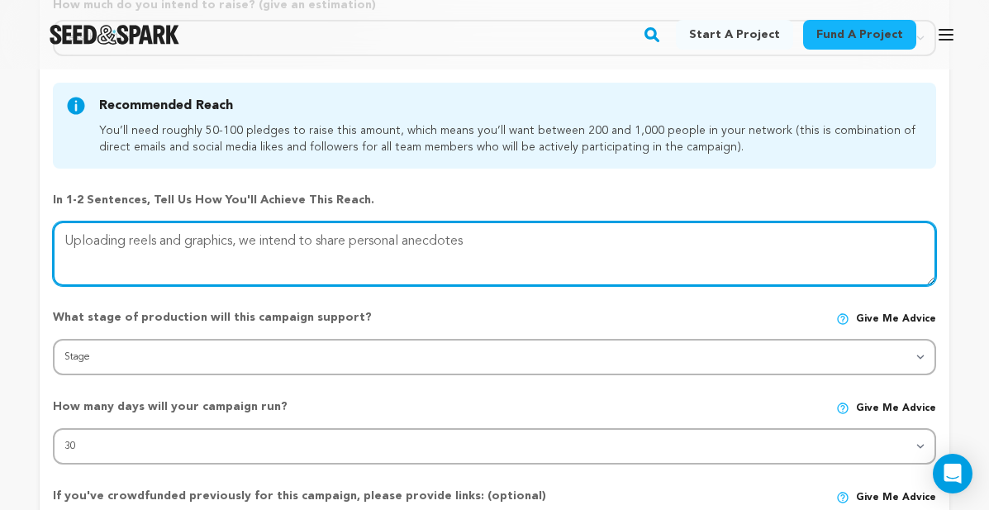
scroll to position [321, 0]
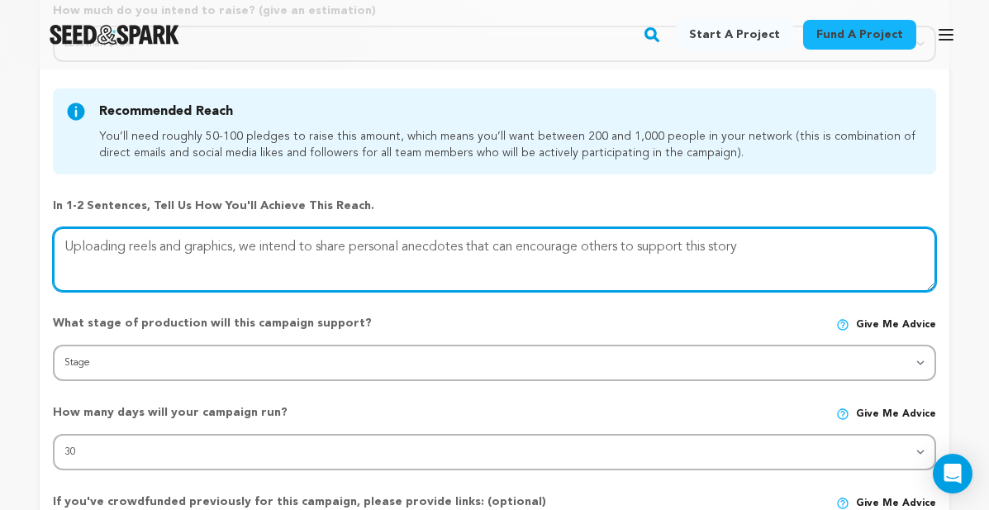
type textarea "Uploading reels and graphics, we intend to share personal anecdotes that can en…"
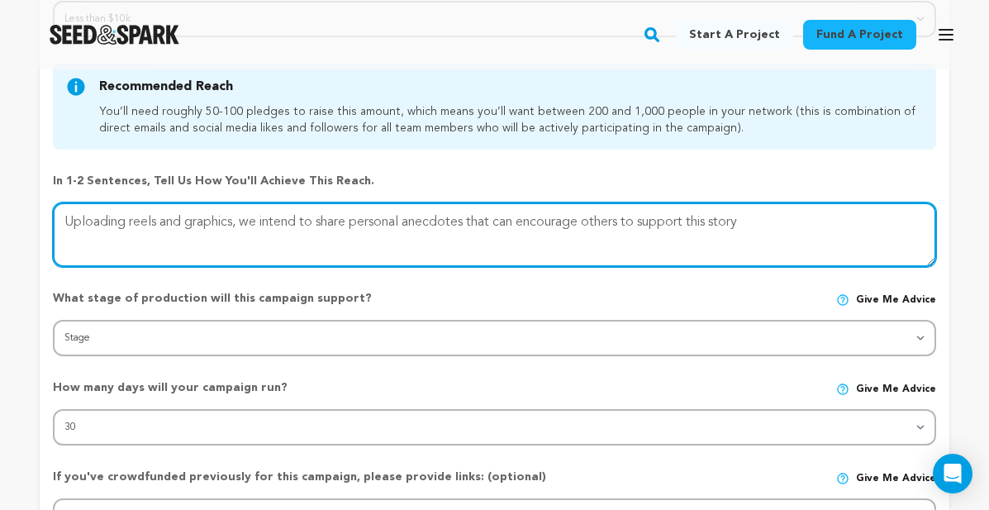
scroll to position [350, 0]
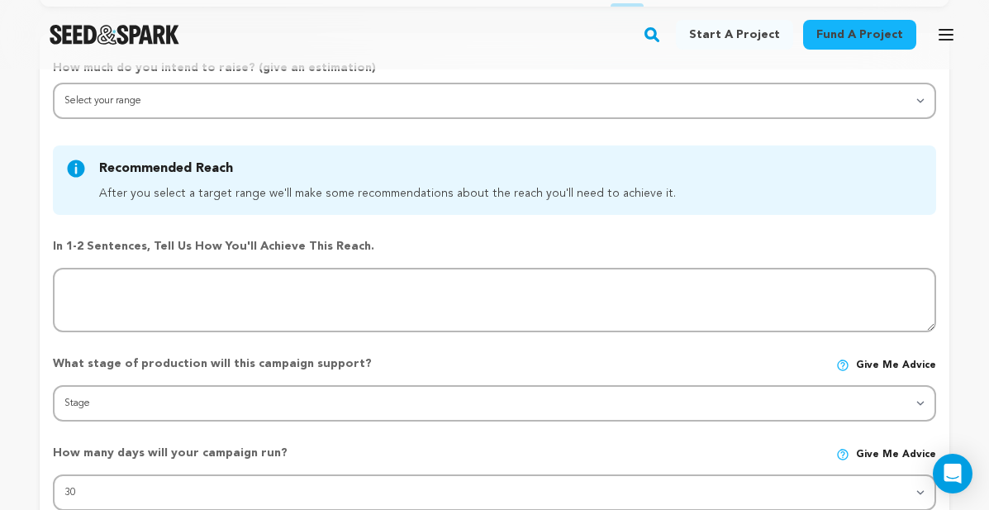
scroll to position [199, 0]
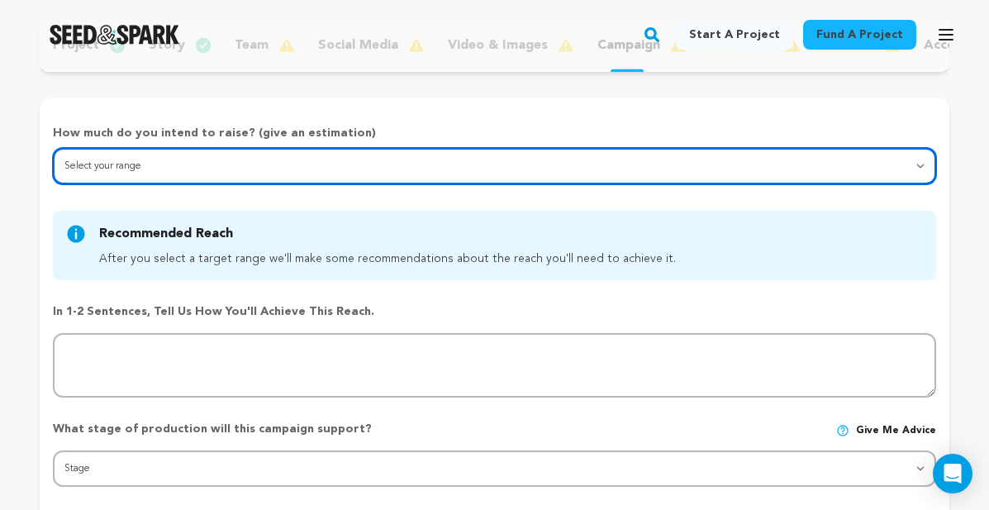
click at [198, 169] on select "Select your range Less than $10k 10k - $14k 15k - $24k 25k - $49k 50k or more" at bounding box center [494, 166] width 883 height 36
select select "1"
click at [53, 148] on select "Select your range Less than $10k 10k - $14k 15k - $24k 25k - $49k 50k or more" at bounding box center [494, 166] width 883 height 36
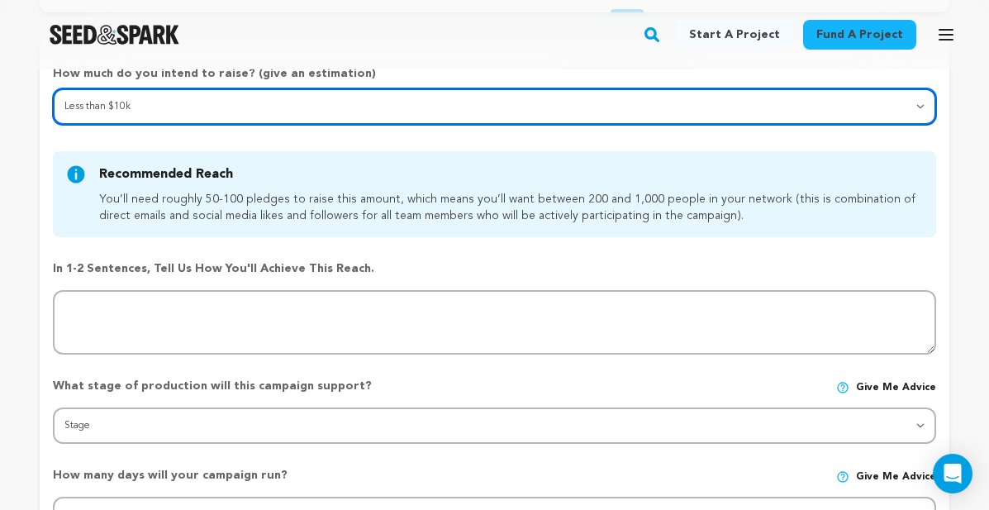
scroll to position [264, 0]
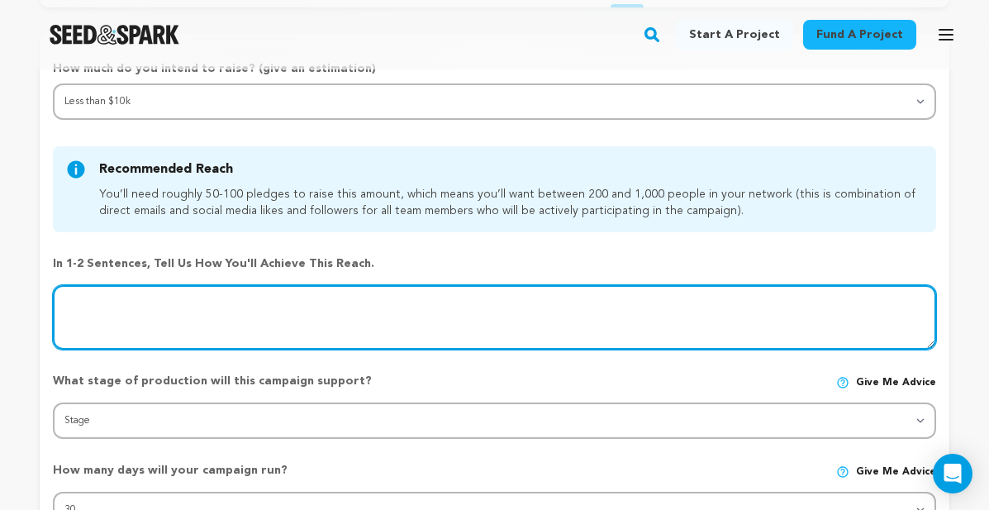
click at [159, 295] on textarea at bounding box center [494, 317] width 883 height 64
paste textarea "By uploading reels and graphics, we intend to share personal anecdotes that can…"
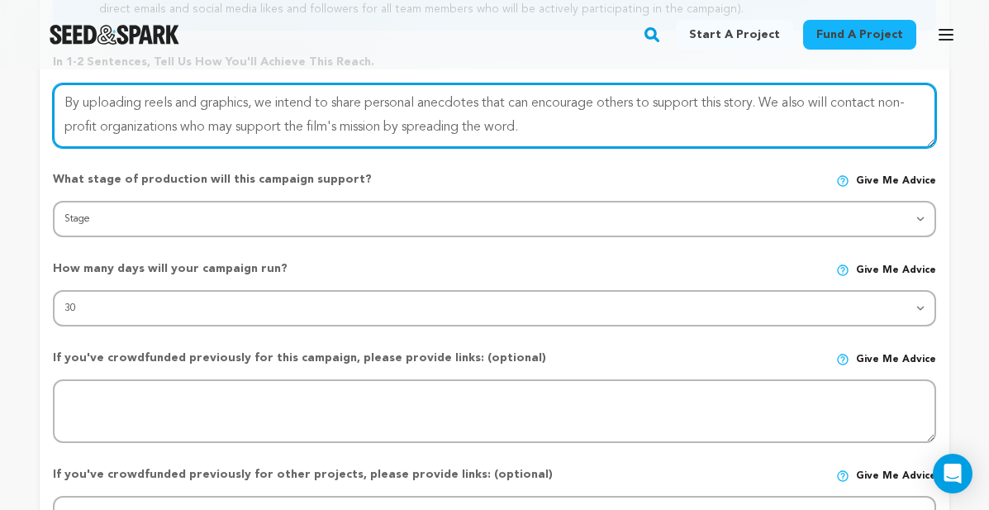
scroll to position [502, 0]
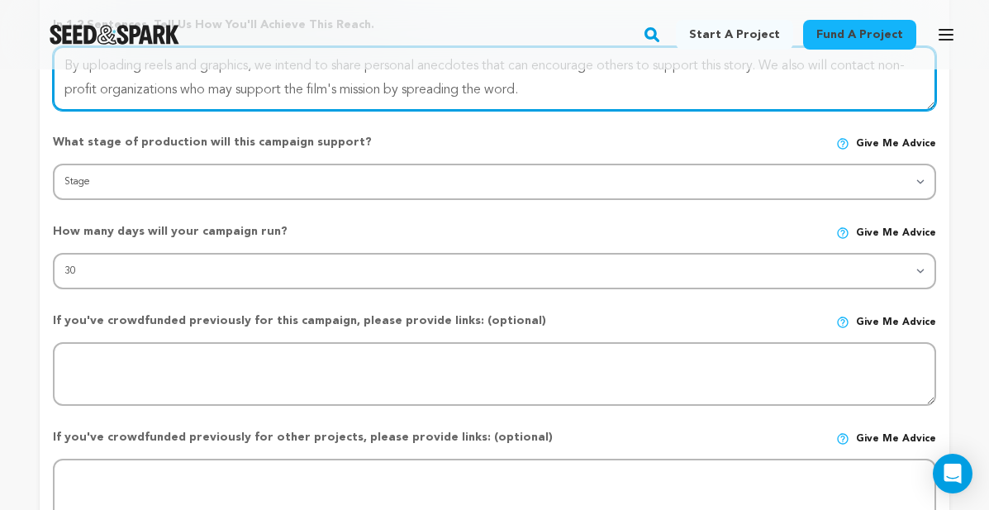
type textarea "By uploading reels and graphics, we intend to share personal anecdotes that can…"
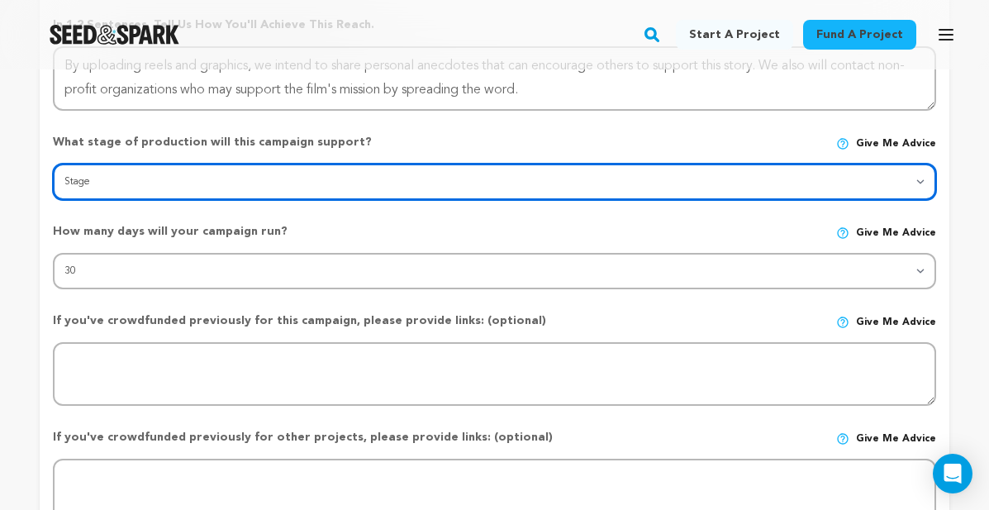
click at [216, 187] on select "Stage DEVELOPMENT PRODUCTION POST-PRODUCTION DISTRIBUTION PRE-PRODUCTION ENHANC…" at bounding box center [494, 182] width 883 height 36
select select "1403"
click at [53, 164] on select "Stage DEVELOPMENT PRODUCTION POST-PRODUCTION DISTRIBUTION PRE-PRODUCTION ENHANC…" at bounding box center [494, 182] width 883 height 36
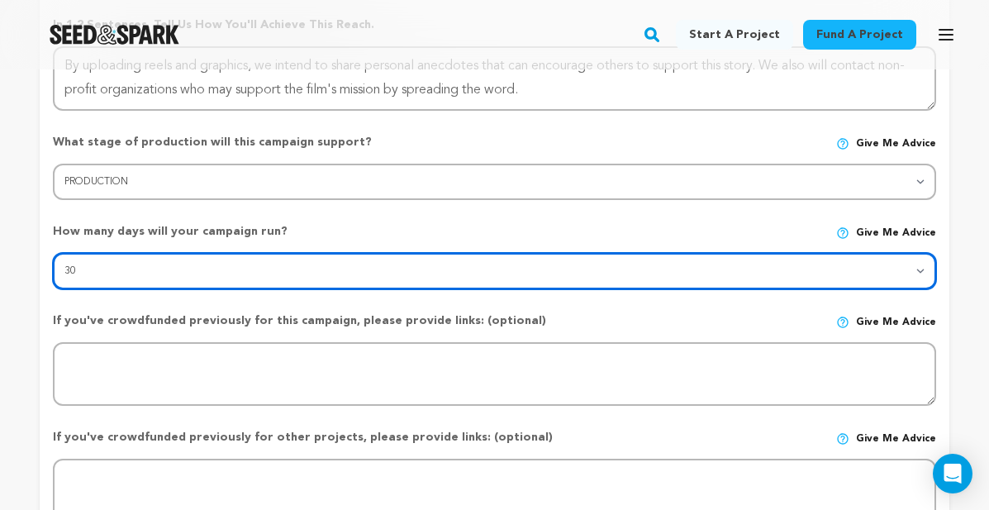
click at [195, 282] on select "30 45 60" at bounding box center [494, 271] width 883 height 36
click at [53, 253] on select "30 45 60" at bounding box center [494, 271] width 883 height 36
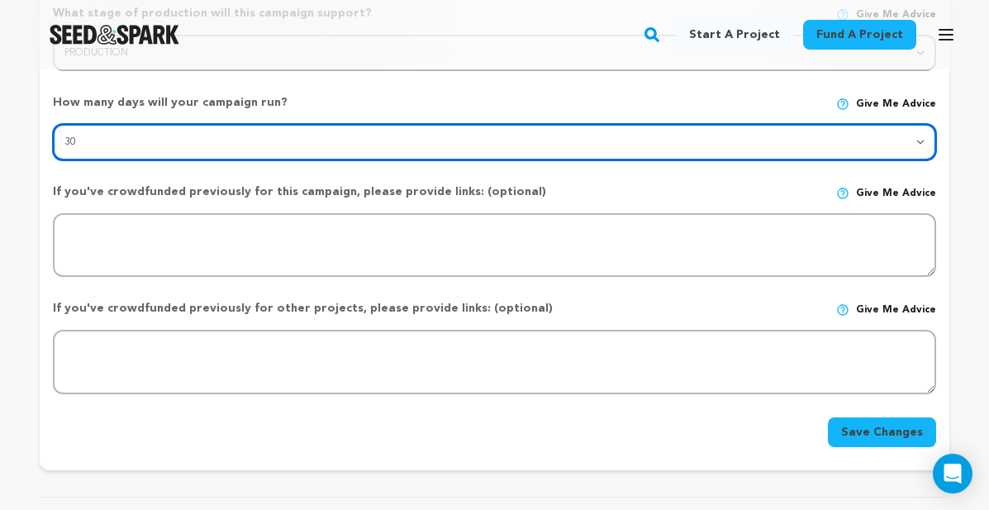
scroll to position [650, 0]
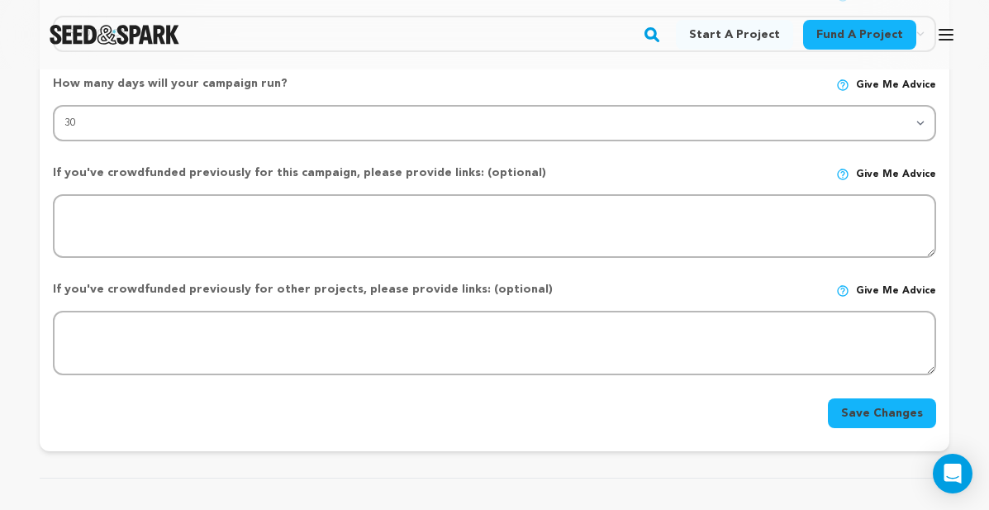
click at [873, 420] on button "Save Changes" at bounding box center [882, 413] width 108 height 30
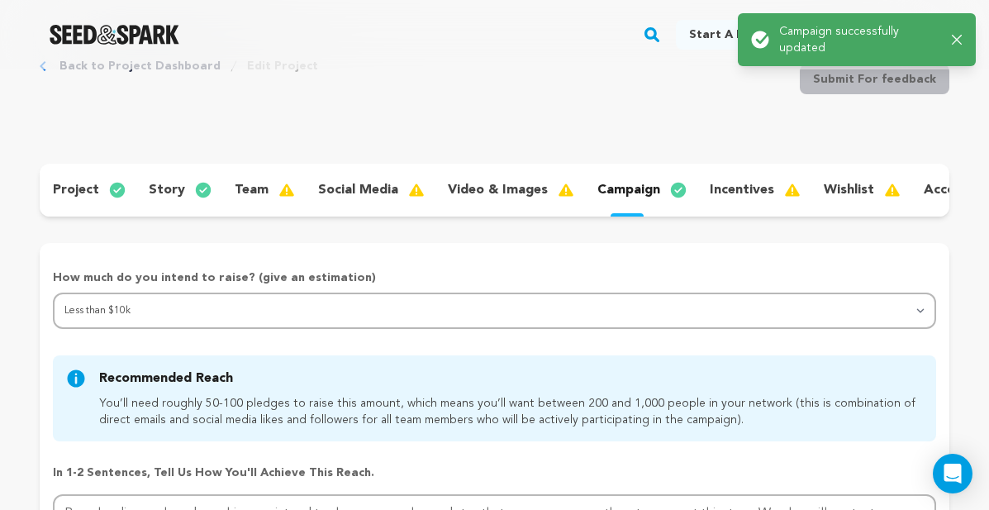
scroll to position [65, 0]
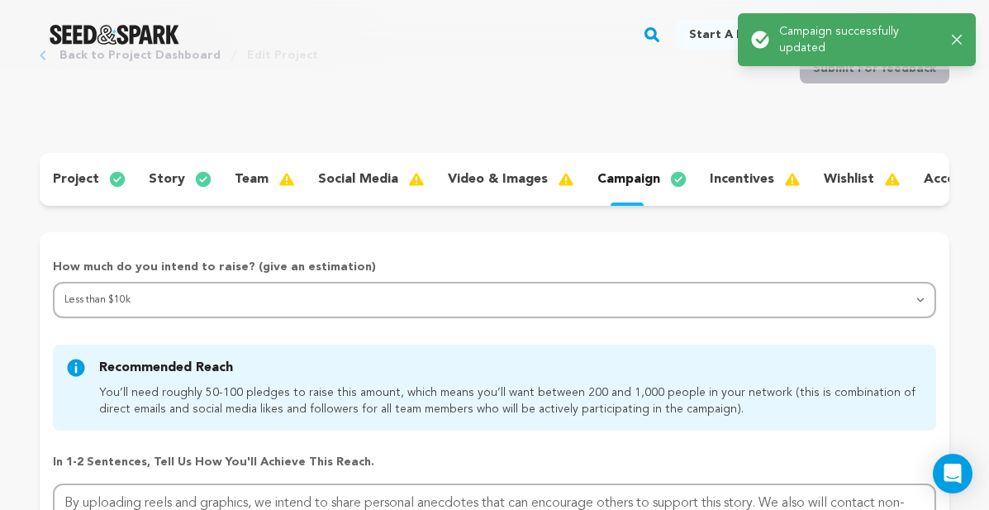
click at [762, 166] on div "incentives" at bounding box center [753, 179] width 114 height 26
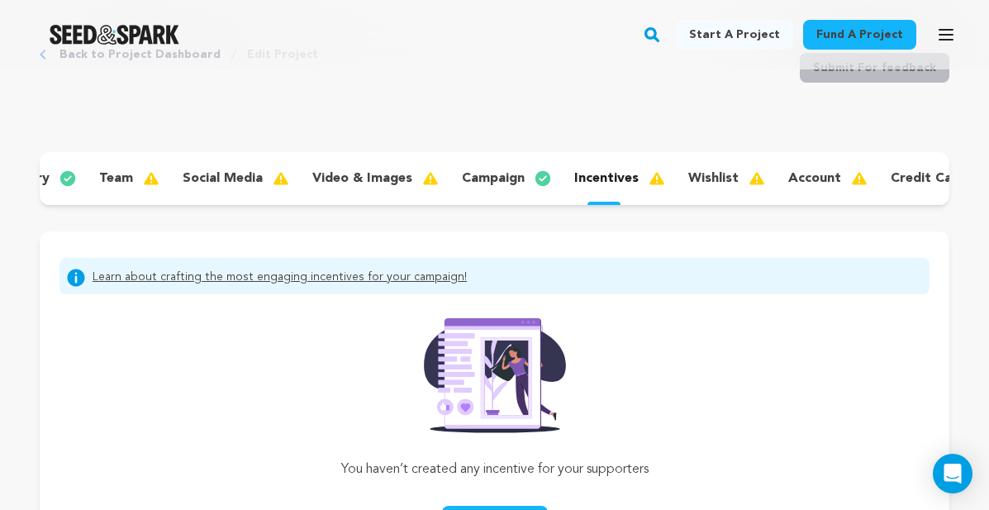
scroll to position [0, 147]
